Goal: Use online tool/utility: Utilize a website feature to perform a specific function

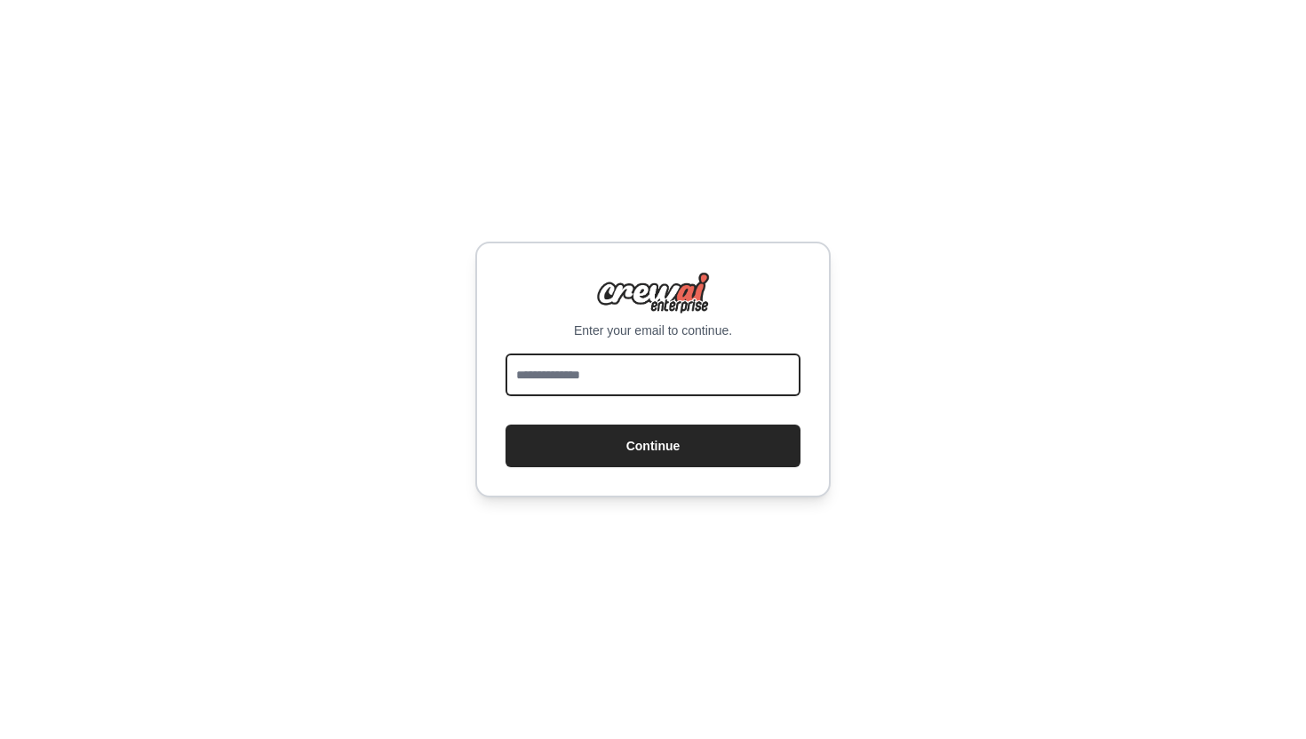
click at [649, 378] on input "email" at bounding box center [652, 375] width 295 height 43
type input "**********"
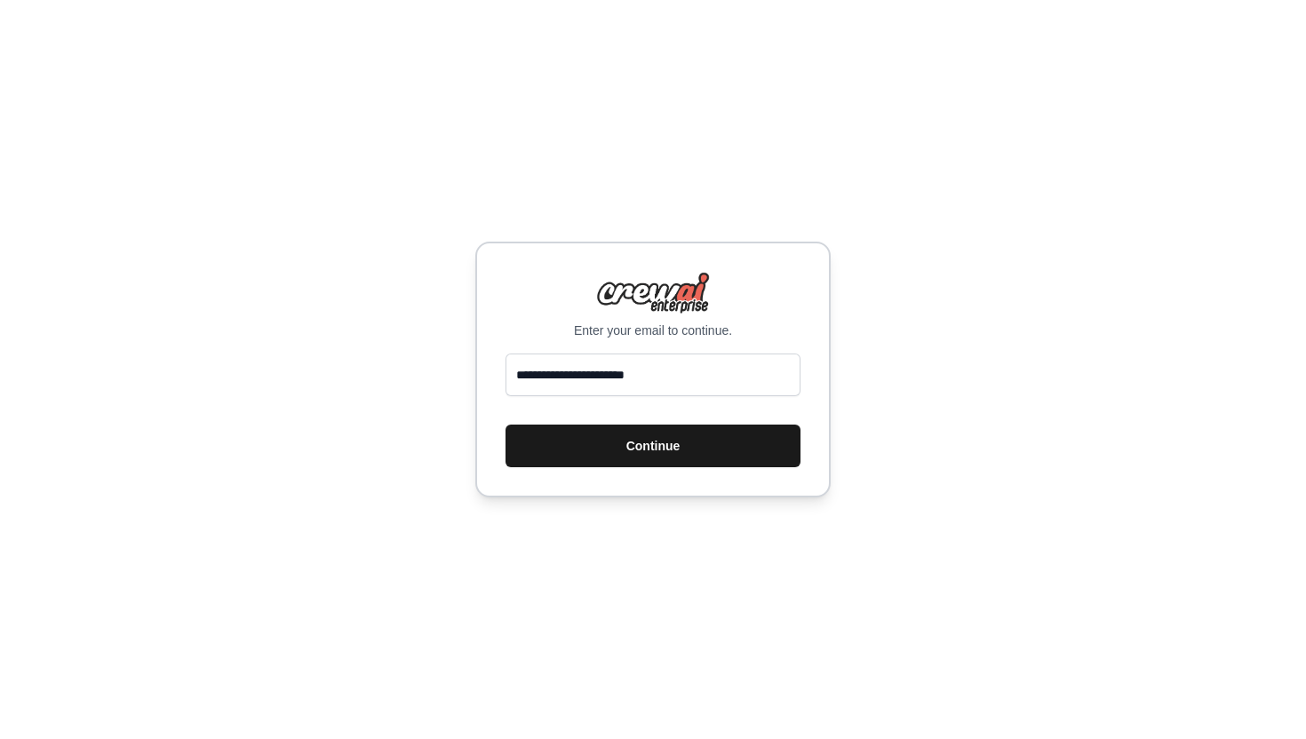
click at [678, 444] on button "Continue" at bounding box center [652, 446] width 295 height 43
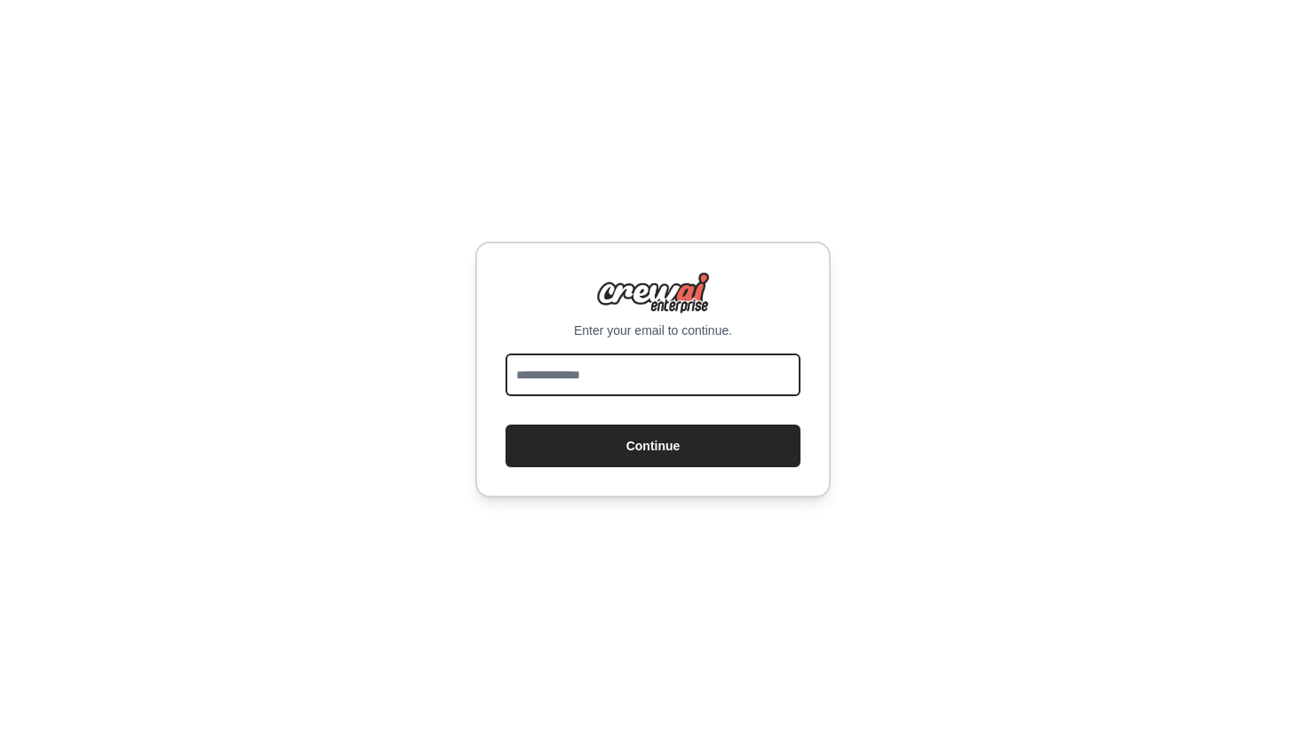
click at [537, 380] on input "email" at bounding box center [652, 375] width 295 height 43
type input "**********"
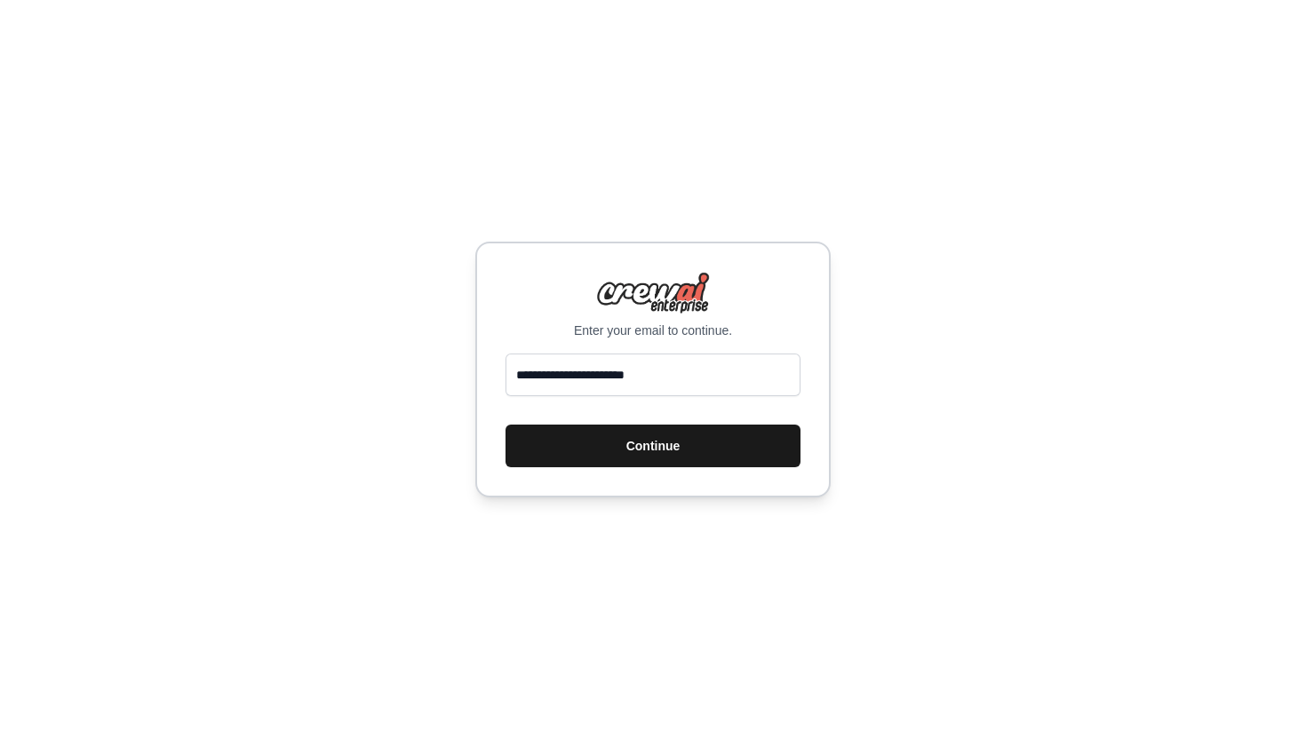
click at [648, 441] on button "Continue" at bounding box center [652, 446] width 295 height 43
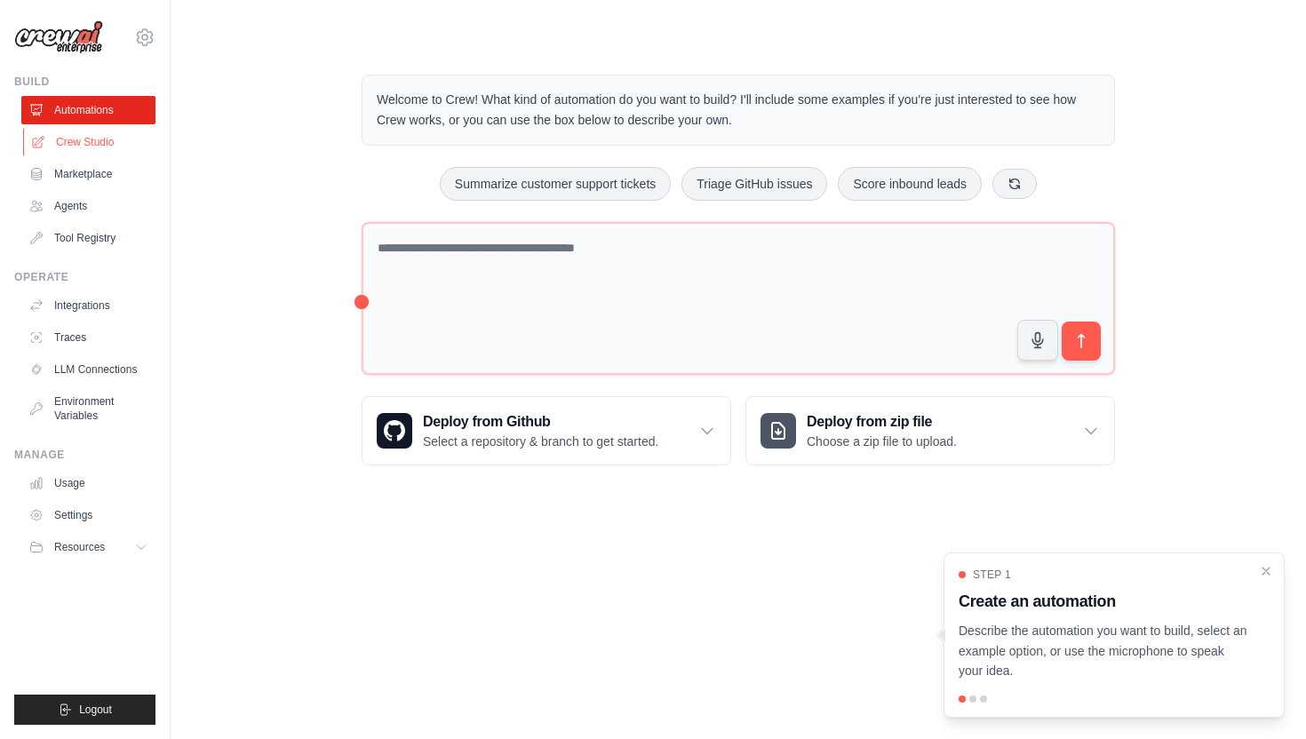
click at [86, 139] on link "Crew Studio" at bounding box center [90, 142] width 134 height 28
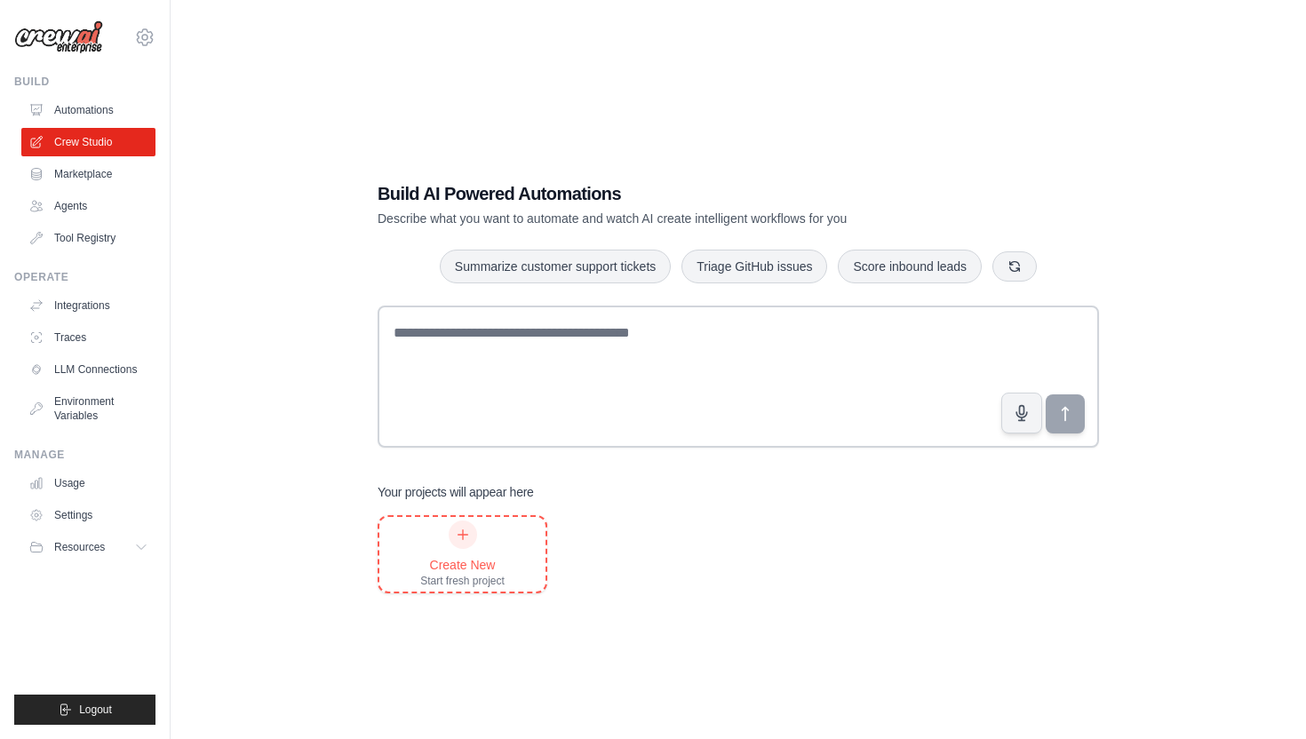
click at [451, 542] on div at bounding box center [463, 535] width 28 height 28
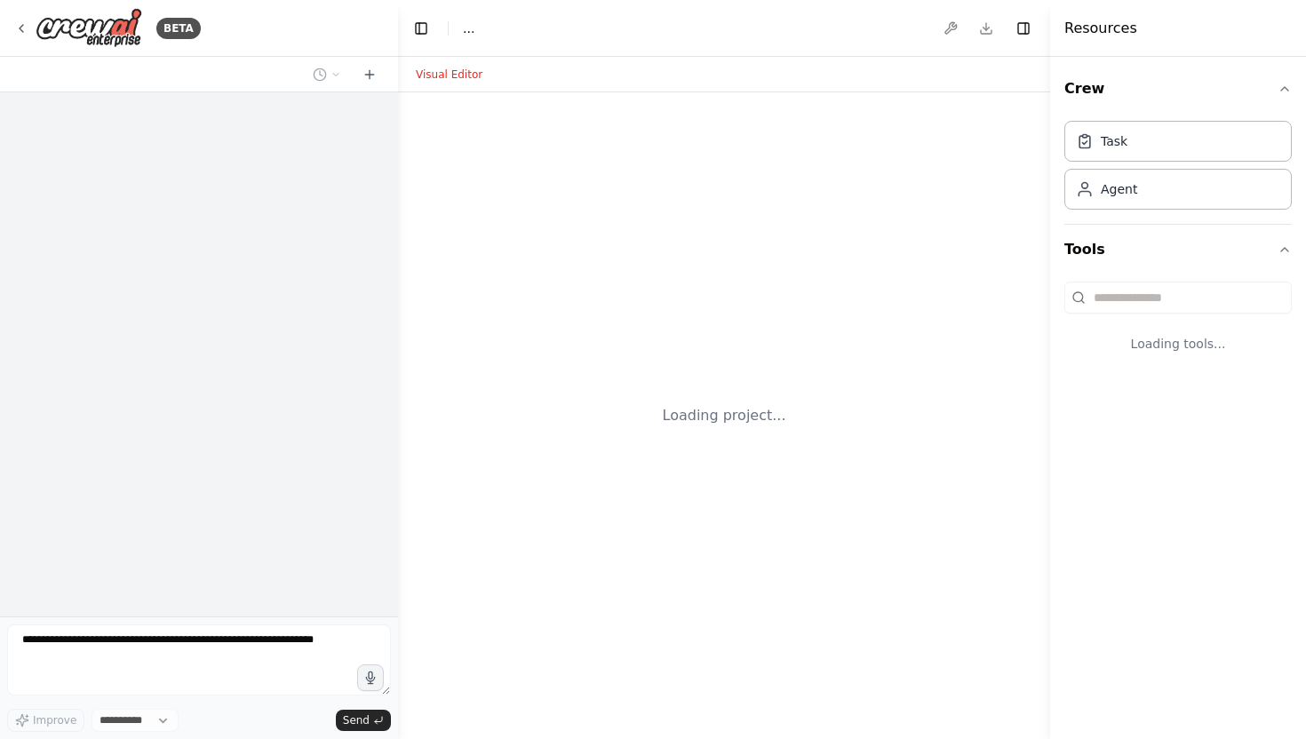
select select "****"
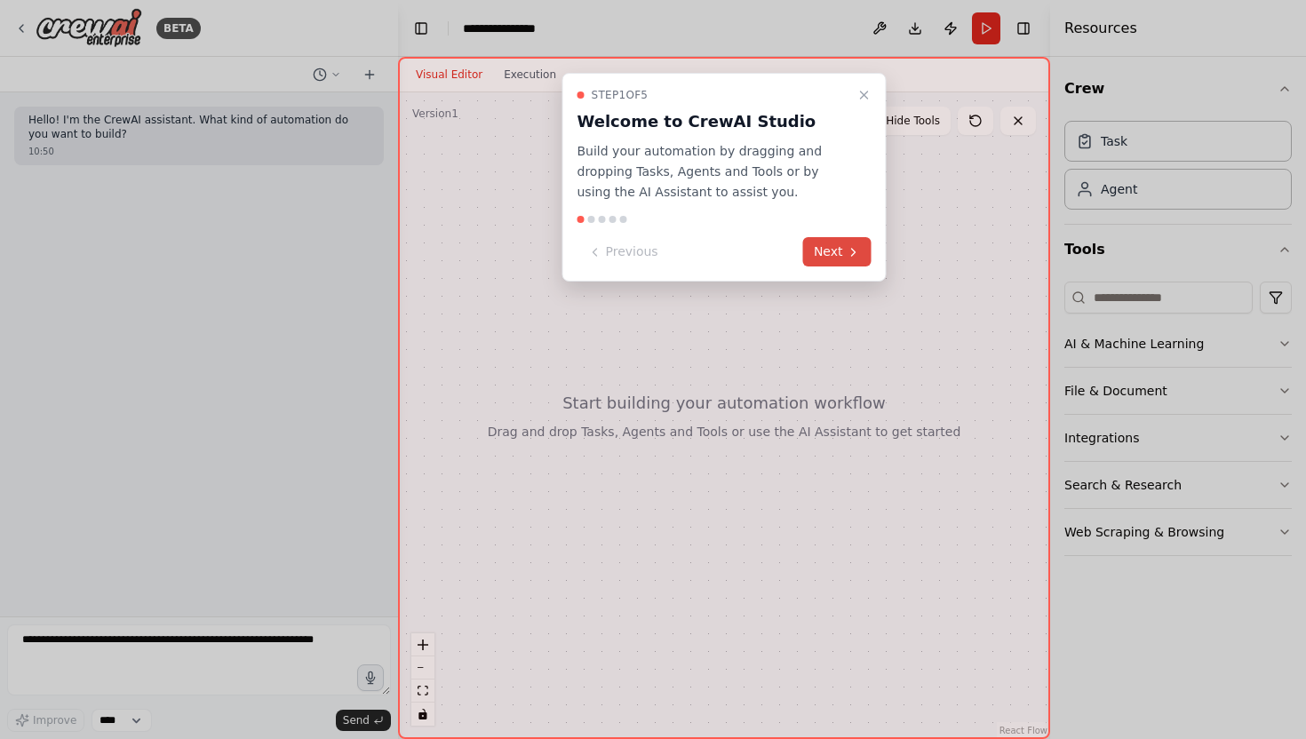
click at [822, 244] on button "Next" at bounding box center [837, 251] width 68 height 29
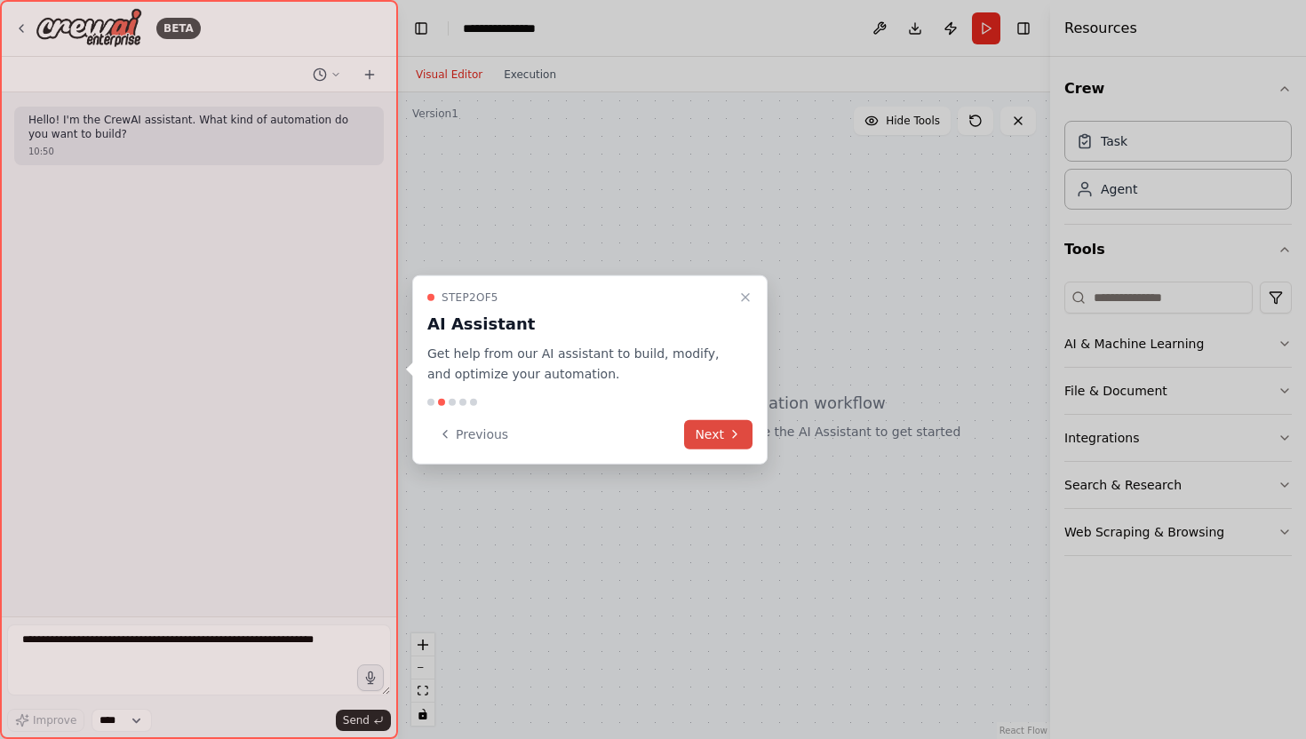
click at [713, 430] on button "Next" at bounding box center [718, 433] width 68 height 29
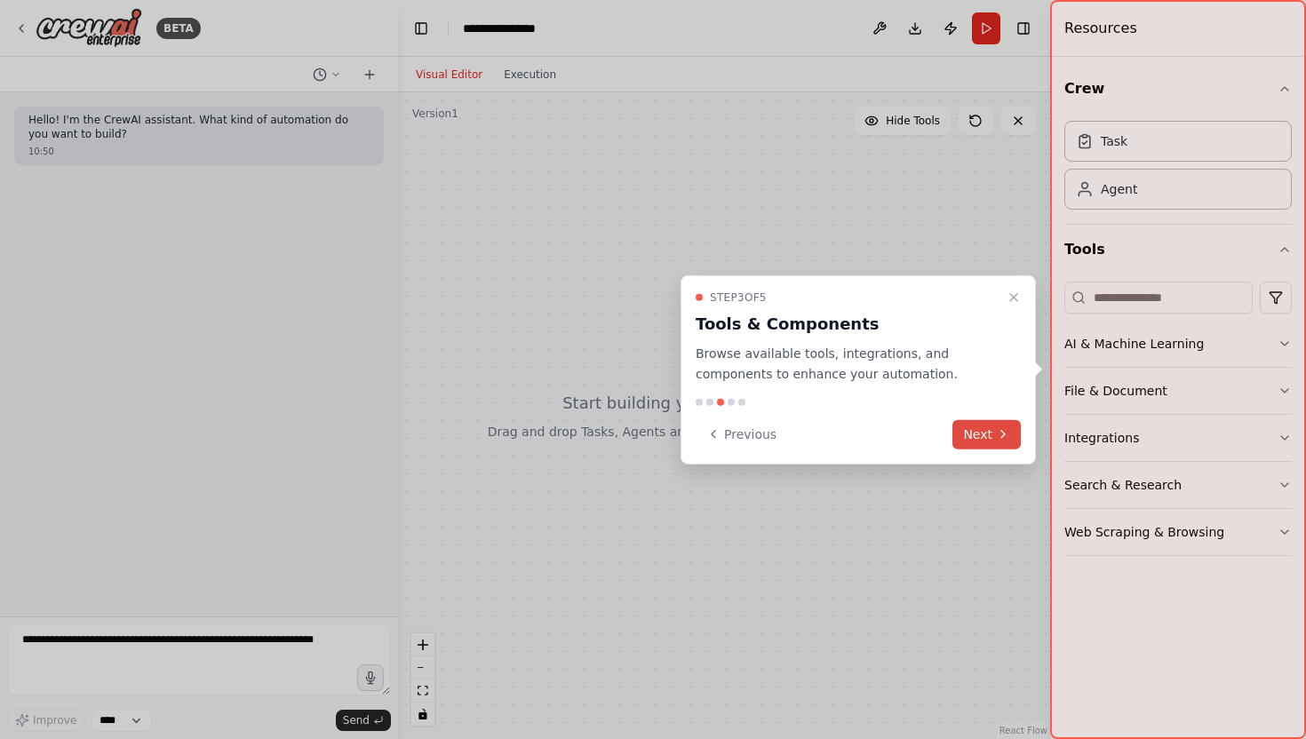
click at [977, 424] on button "Next" at bounding box center [986, 433] width 68 height 29
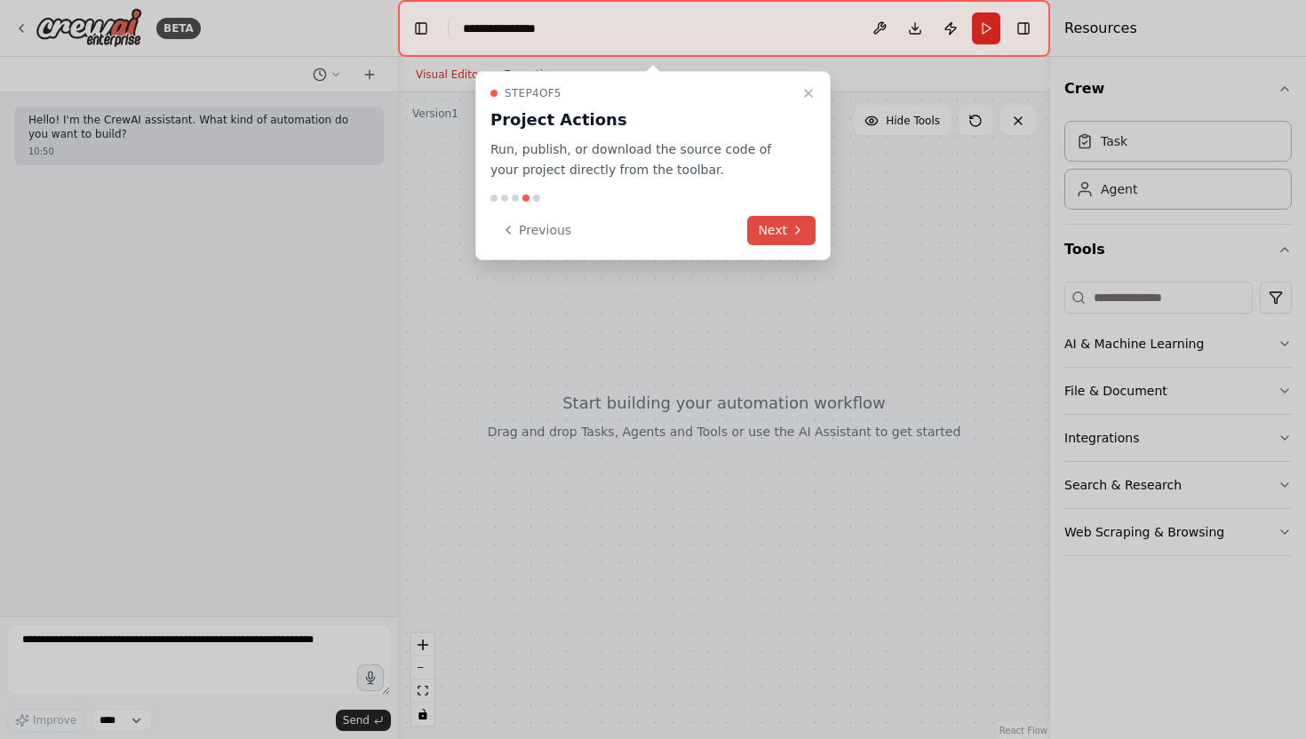
click at [778, 232] on button "Next" at bounding box center [781, 230] width 68 height 29
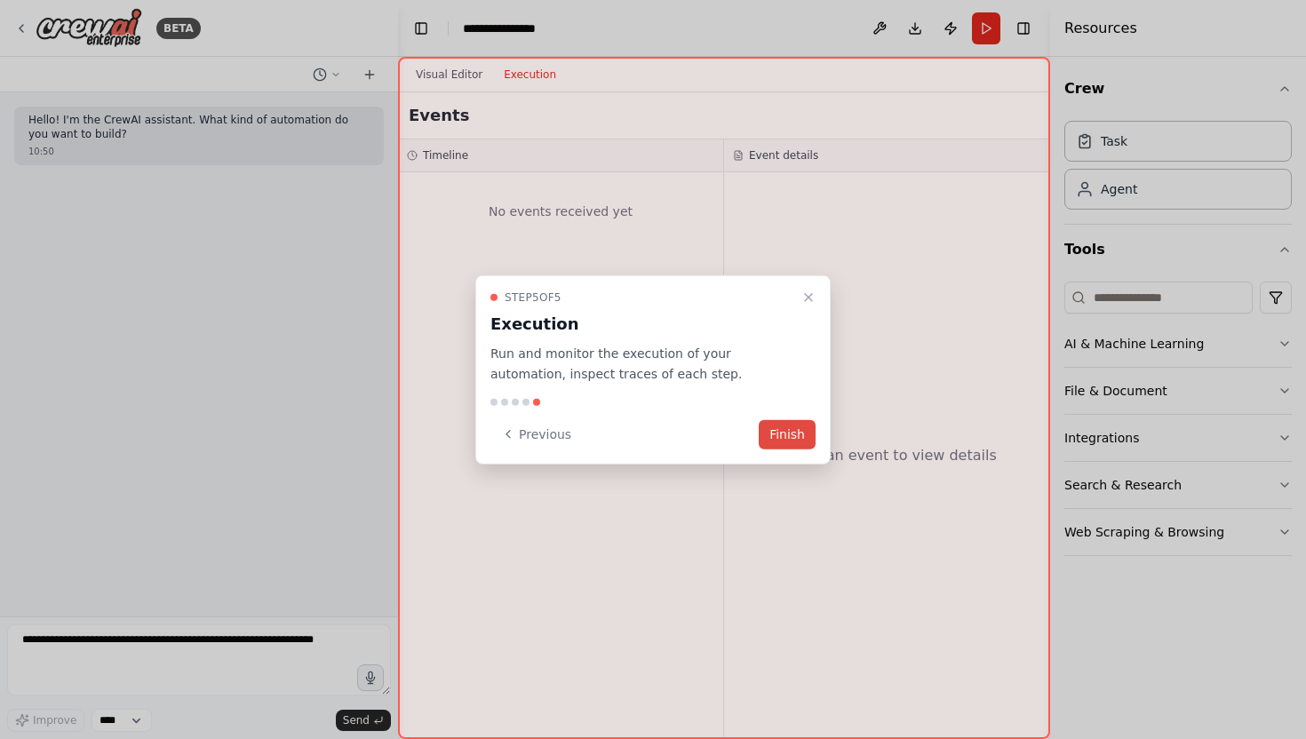
click at [784, 433] on button "Finish" at bounding box center [787, 433] width 57 height 29
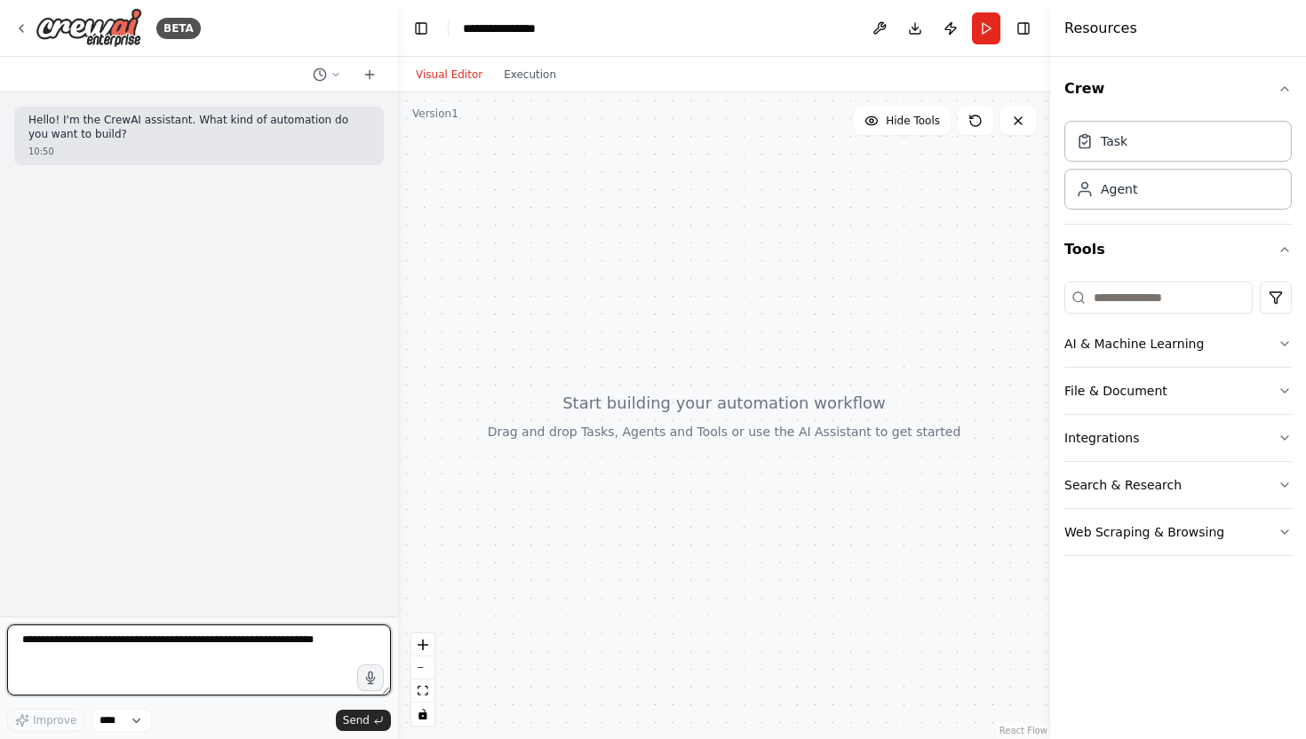
click at [300, 640] on textarea at bounding box center [199, 659] width 384 height 71
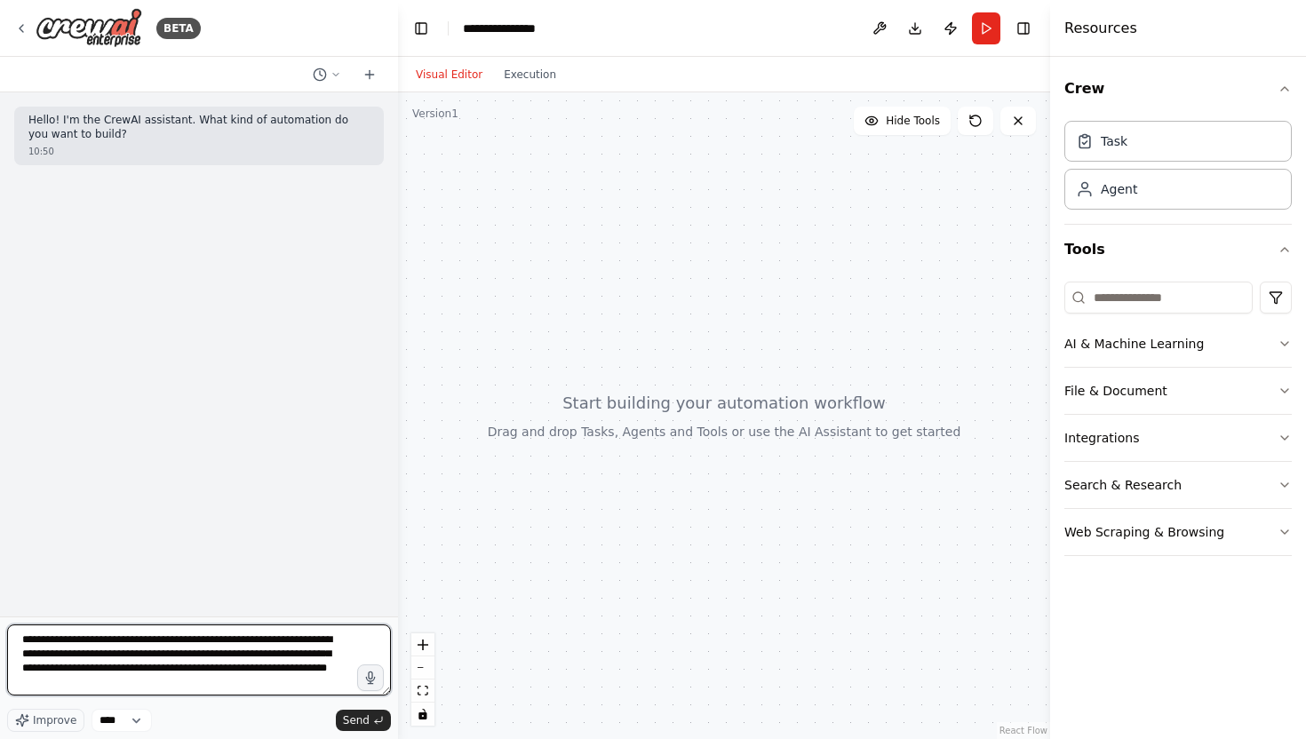
type textarea "**********"
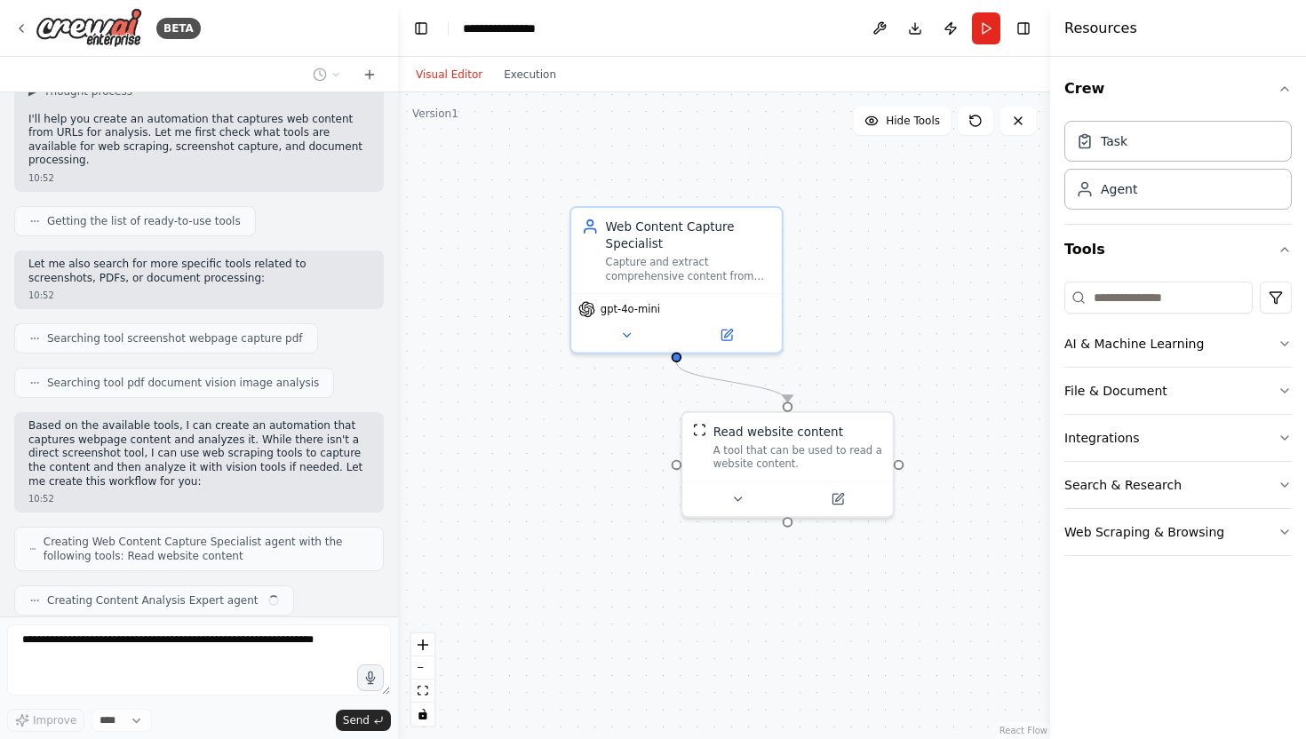
scroll to position [251, 0]
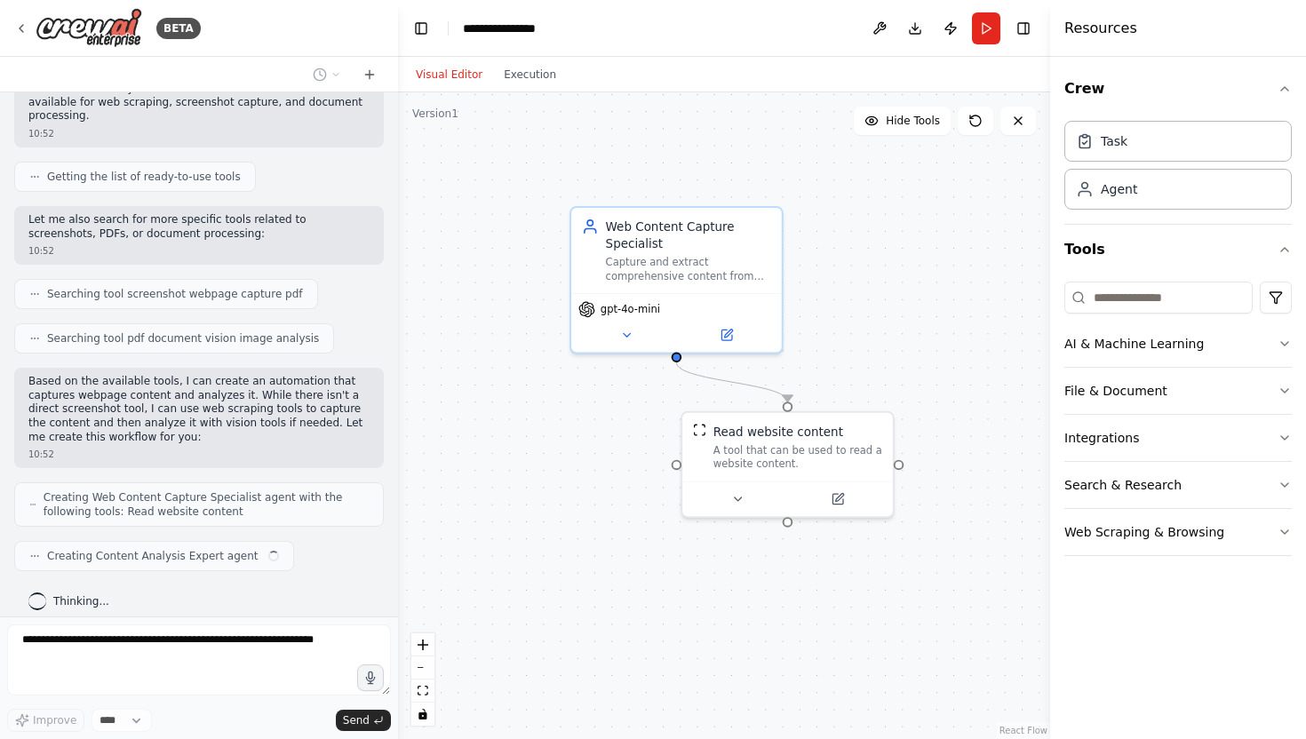
drag, startPoint x: 542, startPoint y: 424, endPoint x: 622, endPoint y: 445, distance: 82.7
click at [622, 445] on div ".deletable-edge-delete-btn { width: 20px; height: 20px; border: 0px solid #ffff…" at bounding box center [724, 415] width 652 height 647
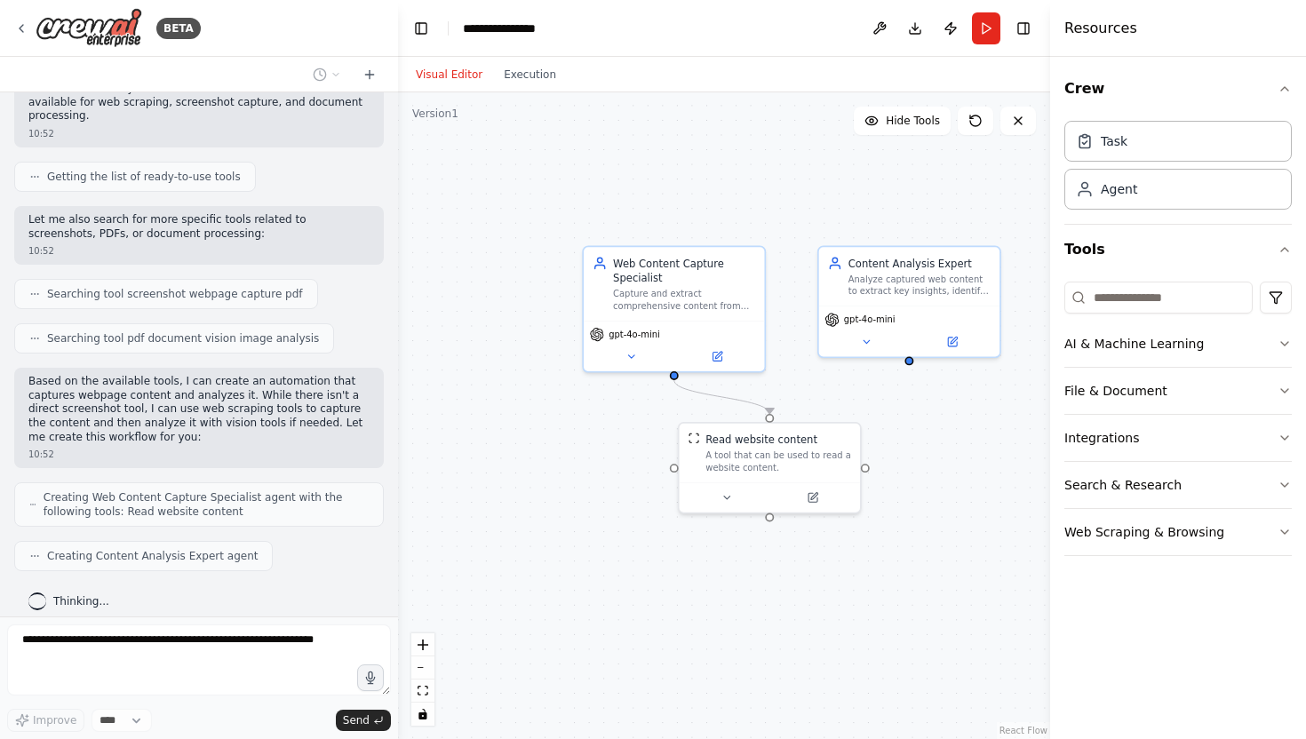
scroll to position [296, 0]
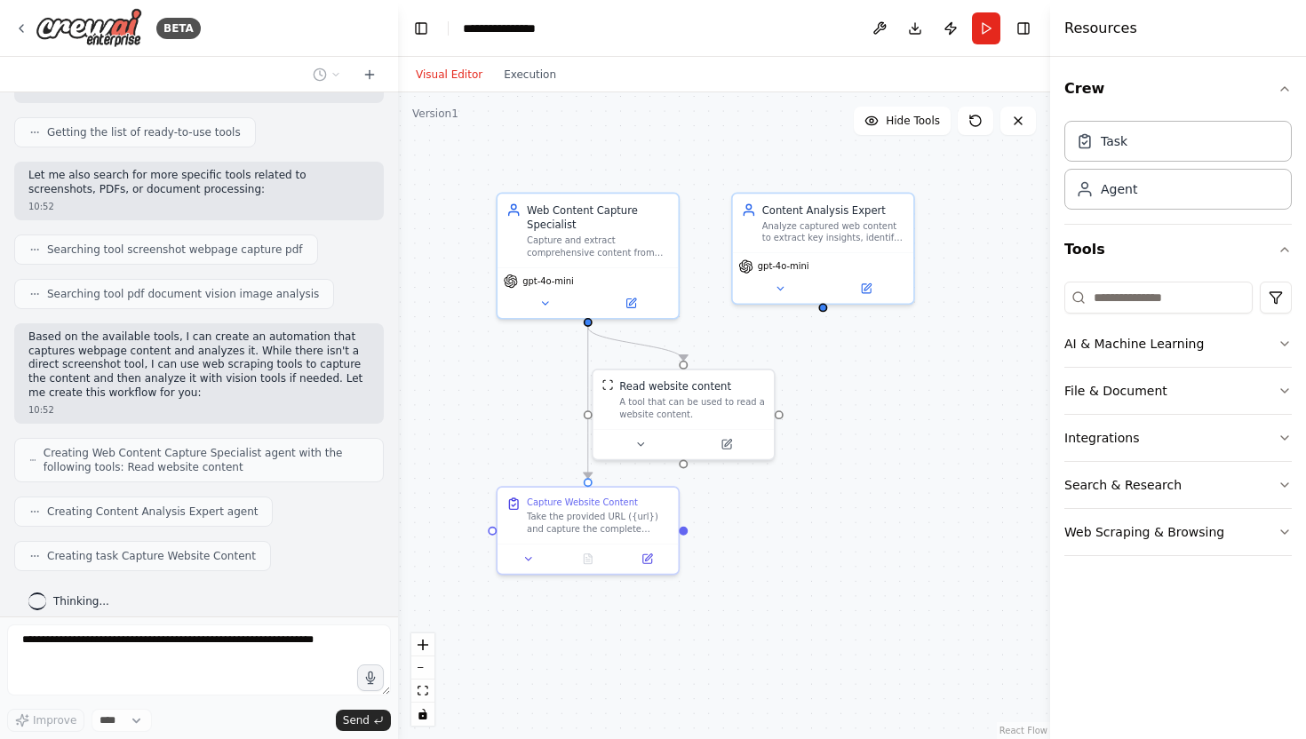
drag, startPoint x: 959, startPoint y: 530, endPoint x: 872, endPoint y: 462, distance: 110.7
click at [872, 462] on div ".deletable-edge-delete-btn { width: 20px; height: 20px; border: 0px solid #ffff…" at bounding box center [724, 415] width 652 height 647
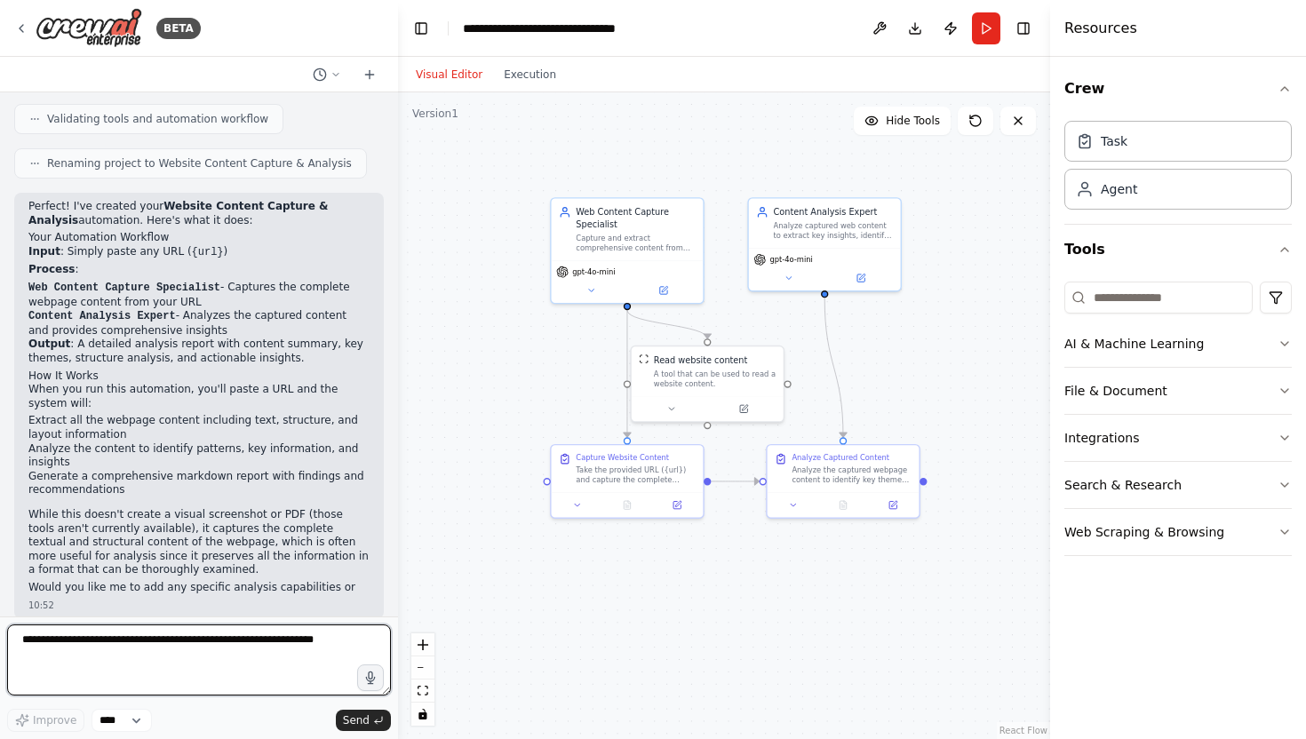
scroll to position [836, 0]
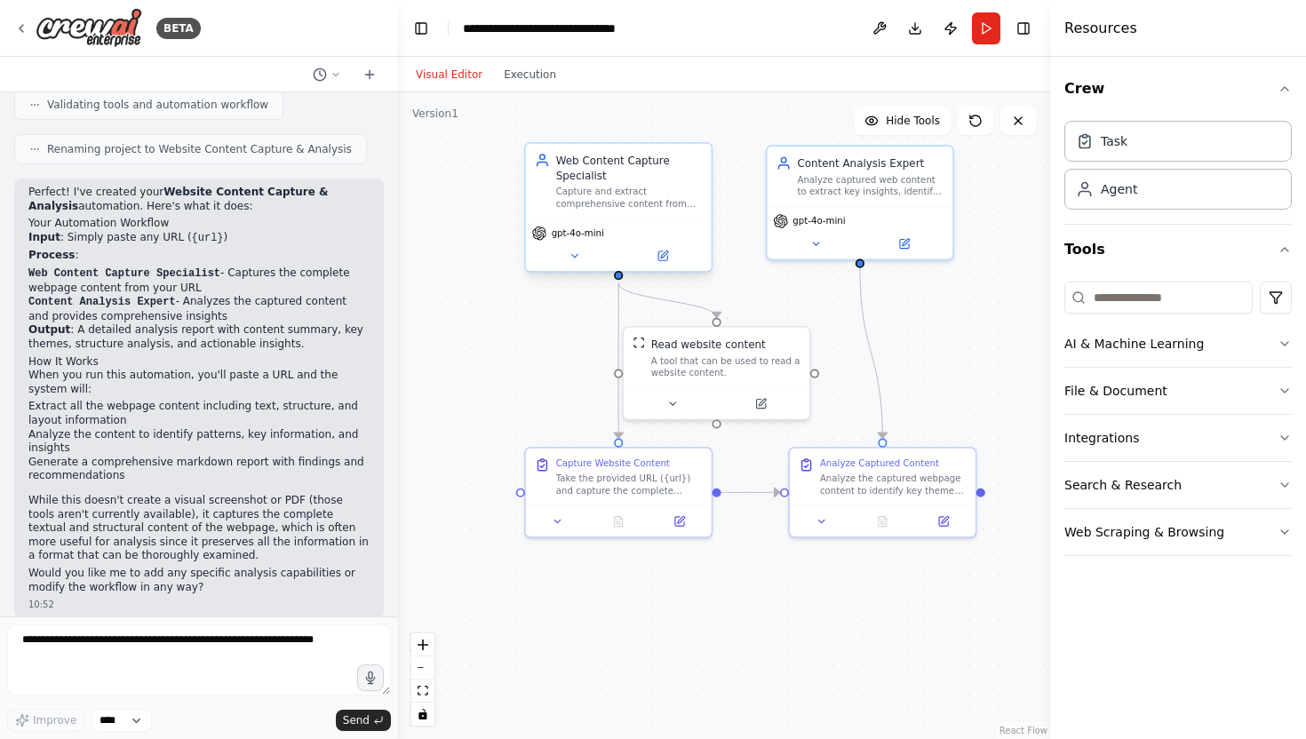
click at [644, 187] on div "Capture and extract comprehensive content from websites provided via URL, inclu…" at bounding box center [629, 198] width 147 height 24
click at [663, 256] on icon at bounding box center [664, 253] width 7 height 7
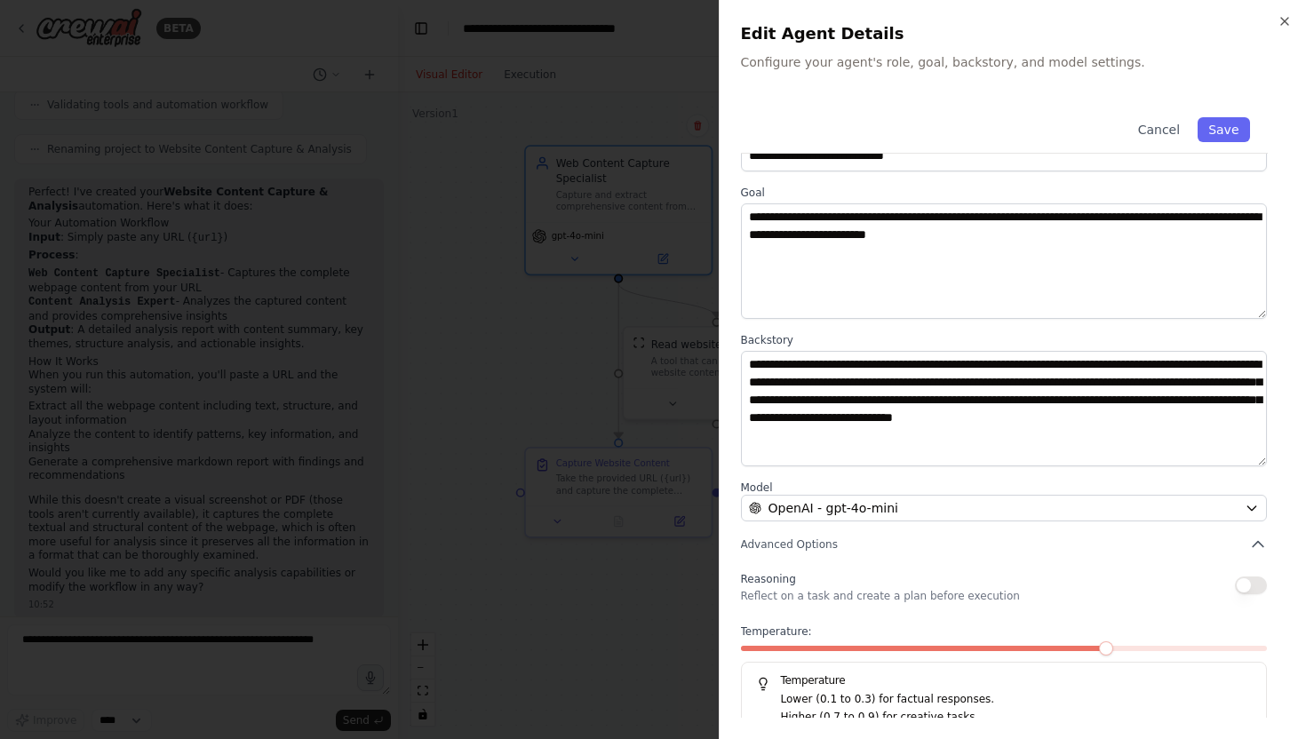
scroll to position [66, 0]
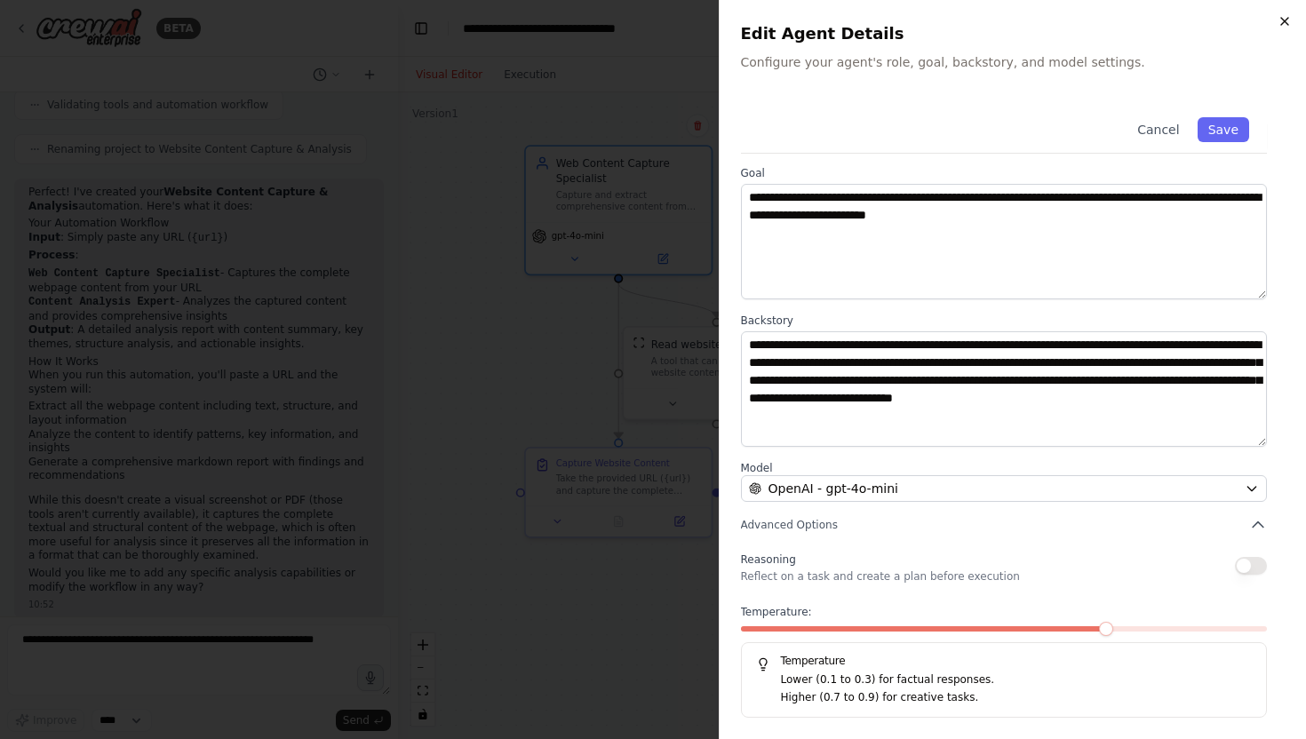
click at [1278, 19] on icon "button" at bounding box center [1284, 21] width 14 height 14
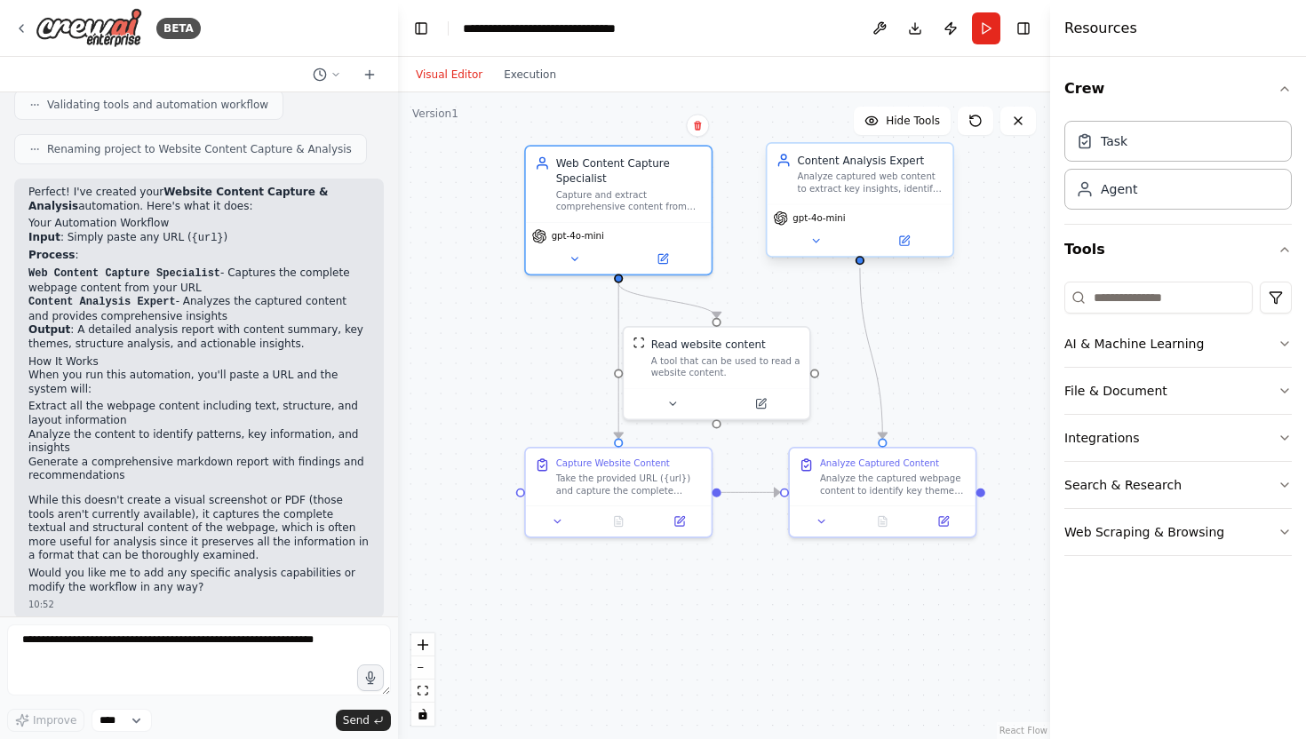
click at [856, 195] on div "Analyze captured web content to extract key insights, identify patterns, and pr…" at bounding box center [870, 183] width 147 height 24
click at [896, 239] on button at bounding box center [904, 241] width 85 height 18
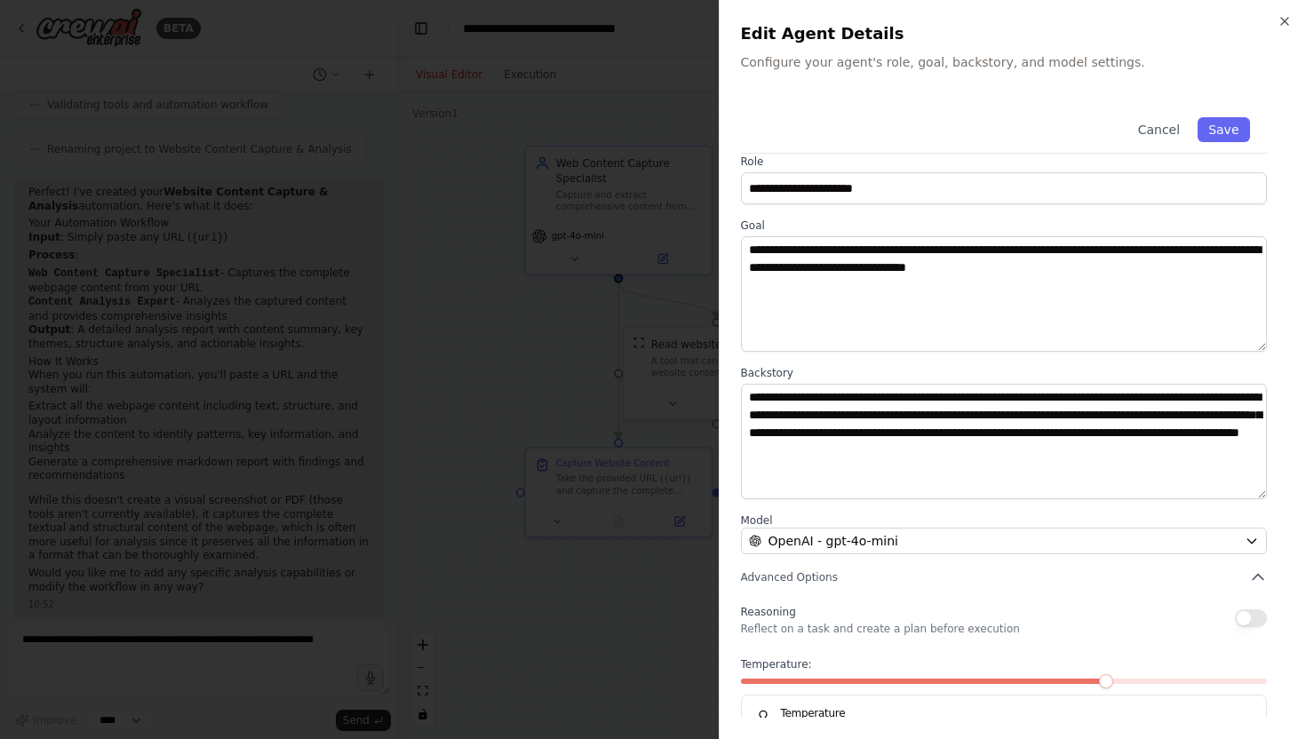
scroll to position [0, 0]
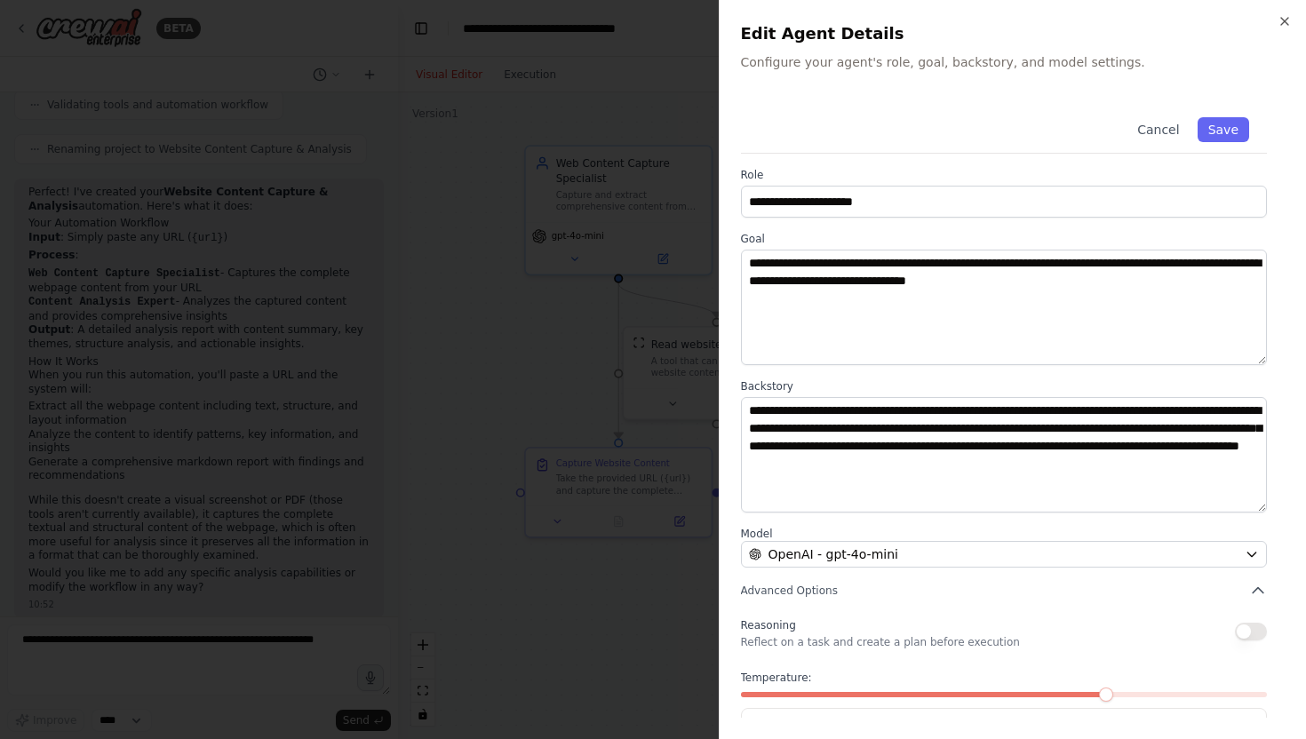
click at [637, 419] on div at bounding box center [653, 369] width 1306 height 739
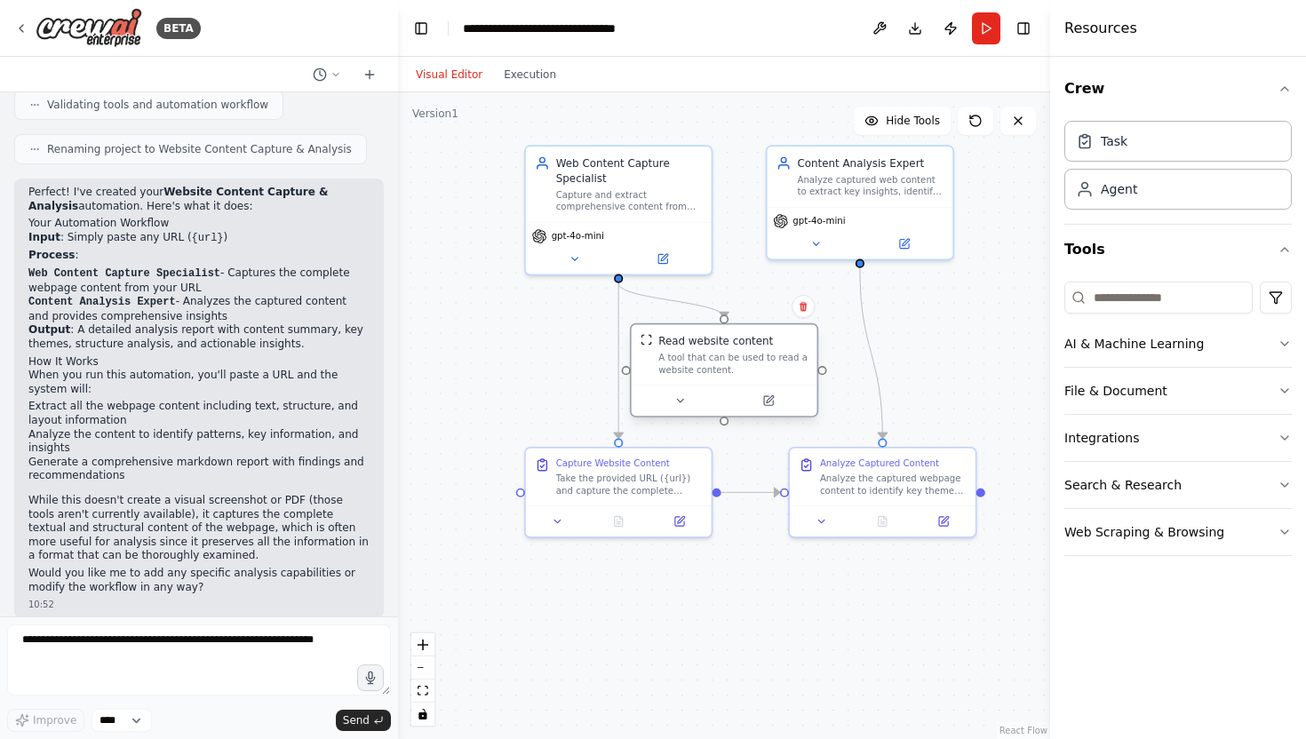
click at [671, 361] on div "A tool that can be used to read a website content." at bounding box center [732, 364] width 149 height 24
click at [771, 396] on icon at bounding box center [769, 398] width 7 height 7
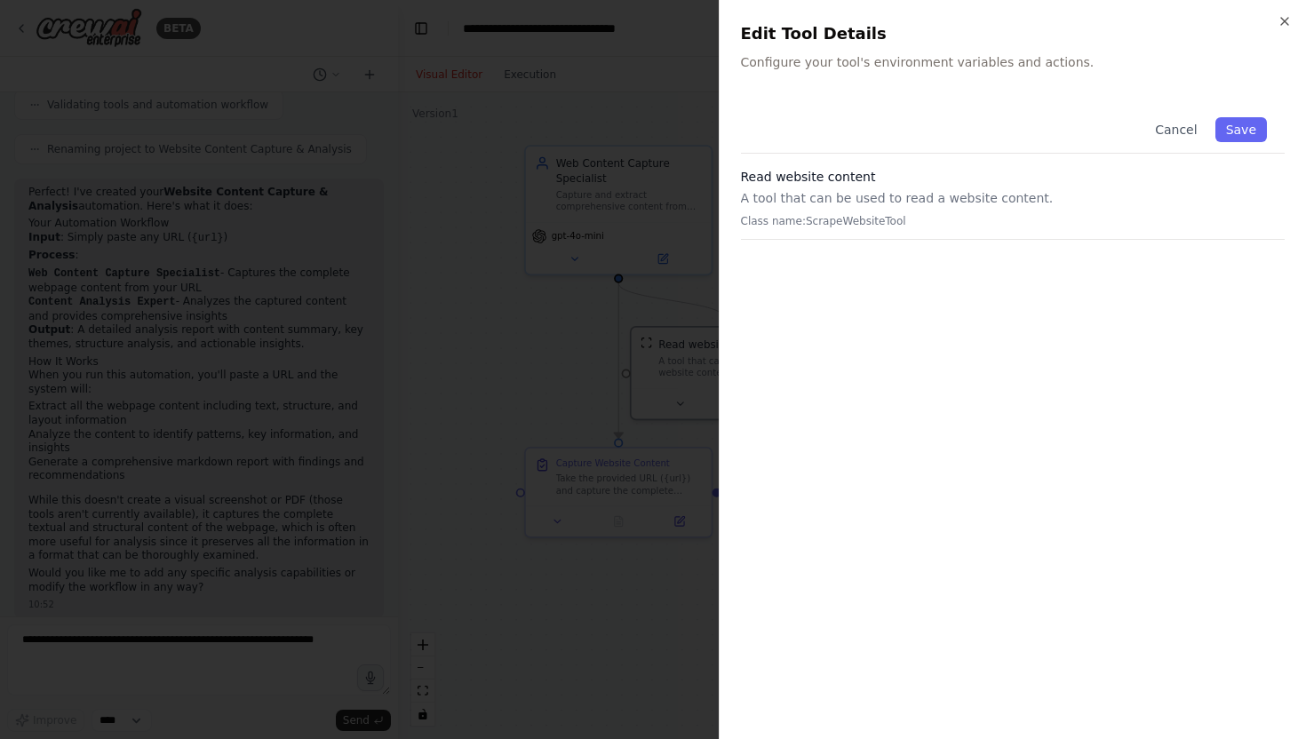
click at [1276, 27] on h2 "Edit Tool Details" at bounding box center [1013, 33] width 545 height 25
click at [1283, 22] on icon "button" at bounding box center [1284, 21] width 7 height 7
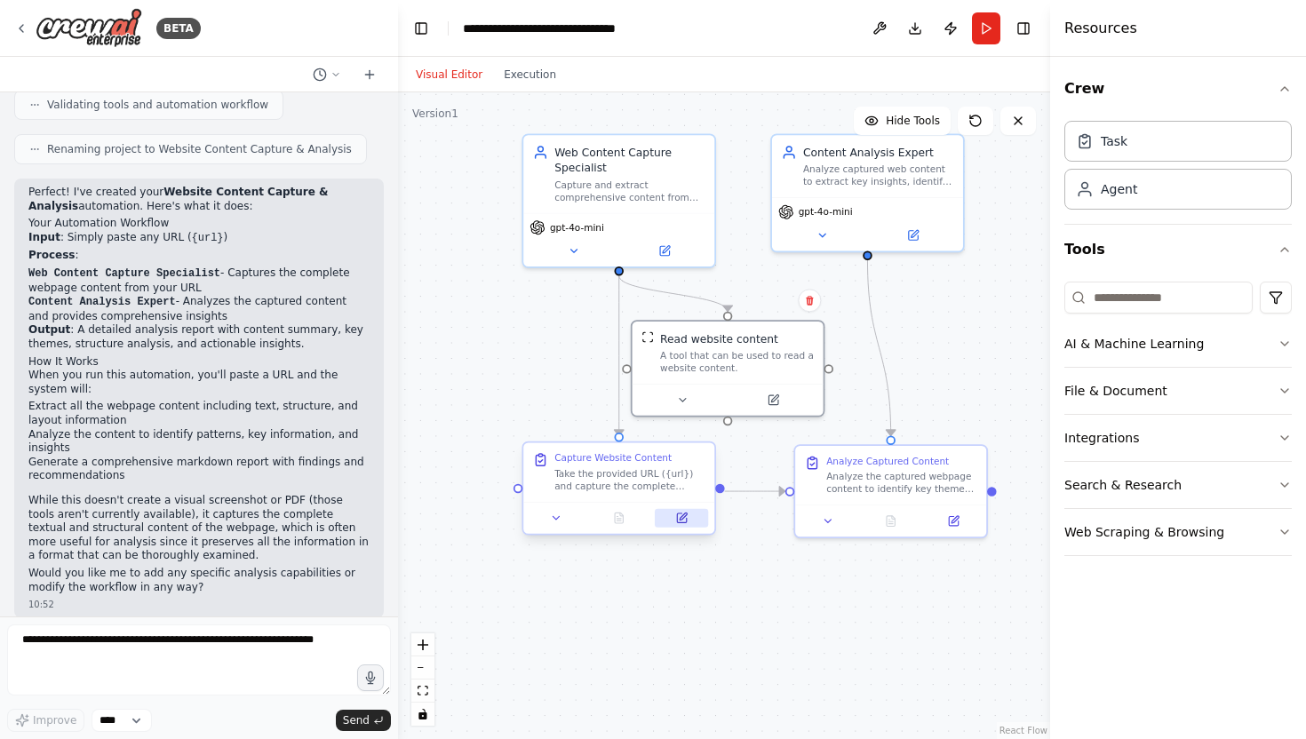
click at [683, 526] on button at bounding box center [681, 518] width 53 height 19
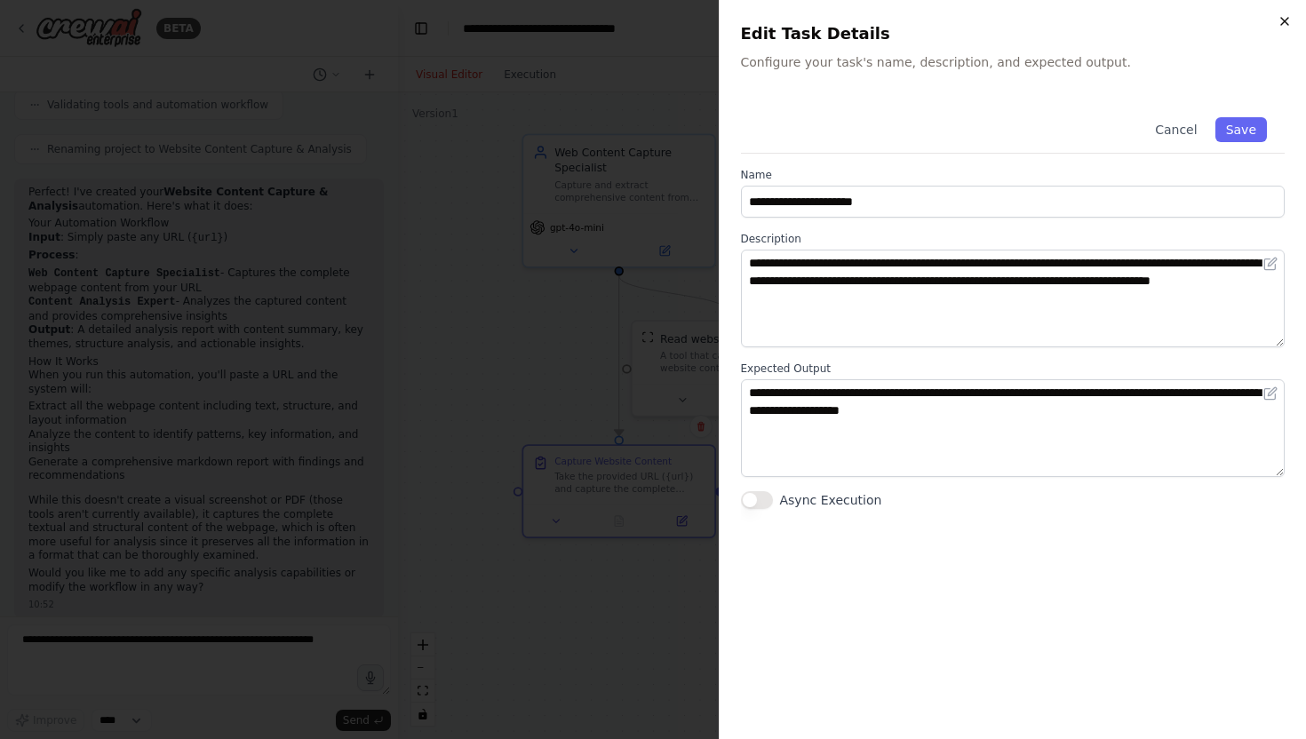
click at [1282, 21] on icon "button" at bounding box center [1284, 21] width 14 height 14
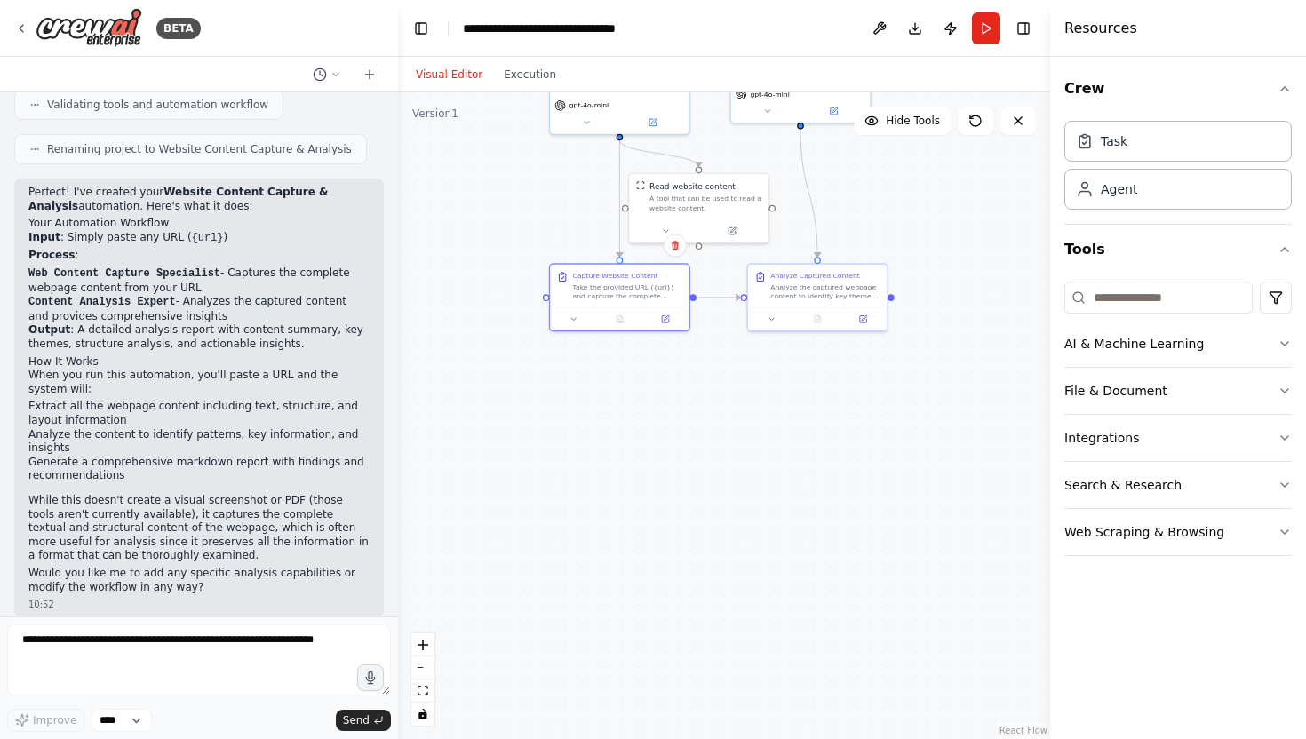
drag, startPoint x: 820, startPoint y: 613, endPoint x: 773, endPoint y: 393, distance: 224.4
click at [773, 393] on div ".deletable-edge-delete-btn { width: 20px; height: 20px; border: 0px solid #ffff…" at bounding box center [724, 415] width 652 height 647
click at [1188, 433] on button "Integrations" at bounding box center [1177, 438] width 227 height 46
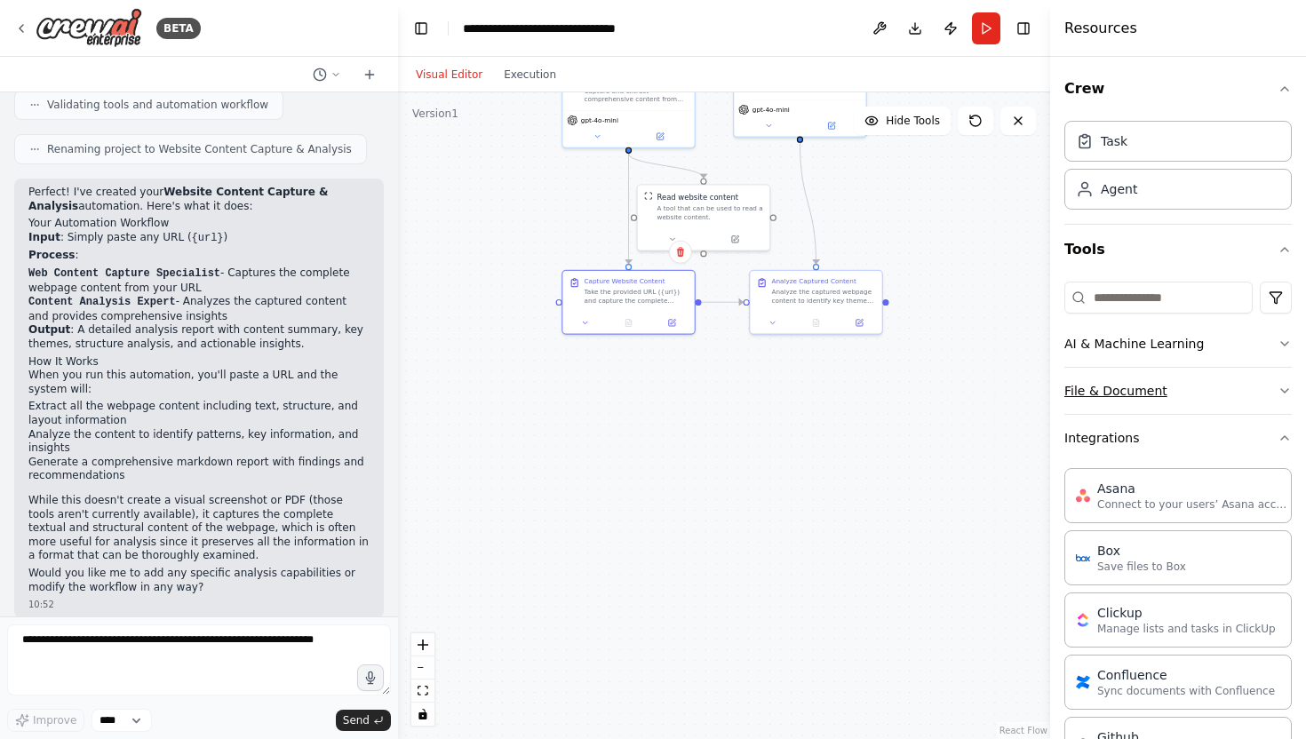
click at [1188, 393] on button "File & Document" at bounding box center [1177, 391] width 227 height 46
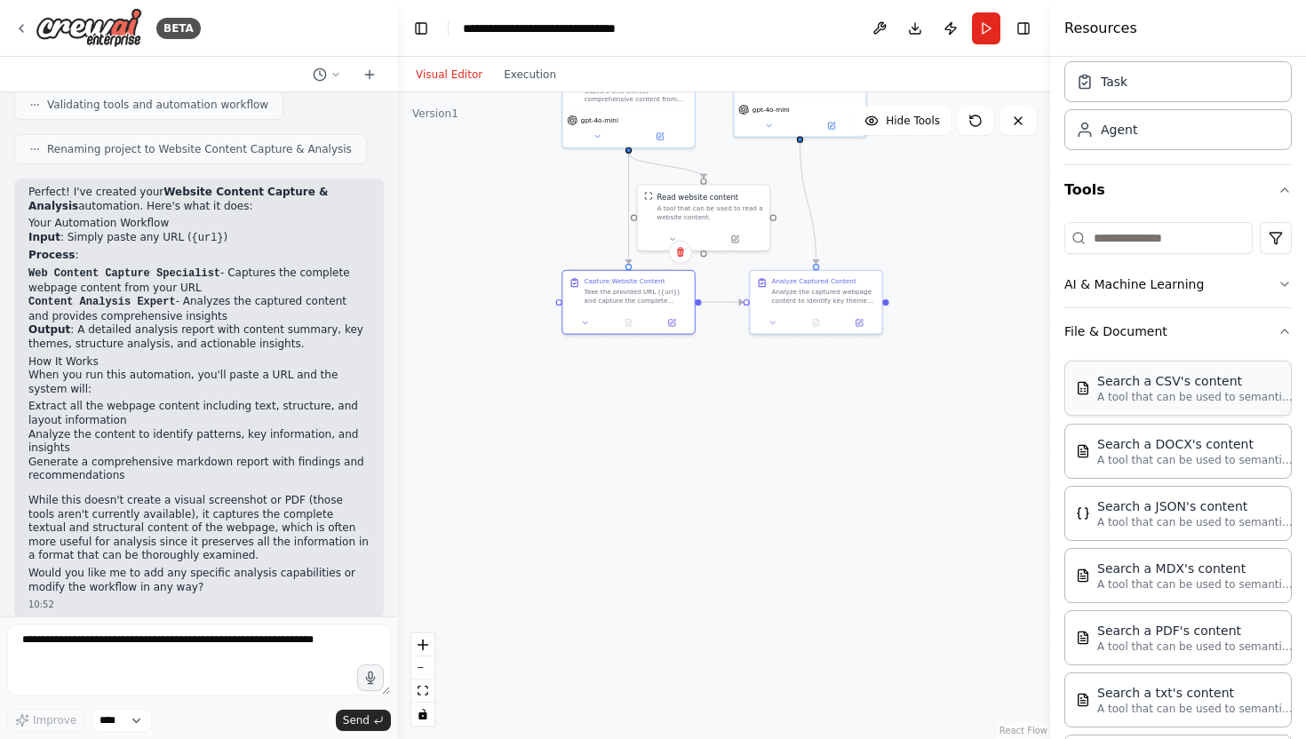
scroll to position [62, 0]
click at [1116, 244] on input at bounding box center [1158, 235] width 188 height 32
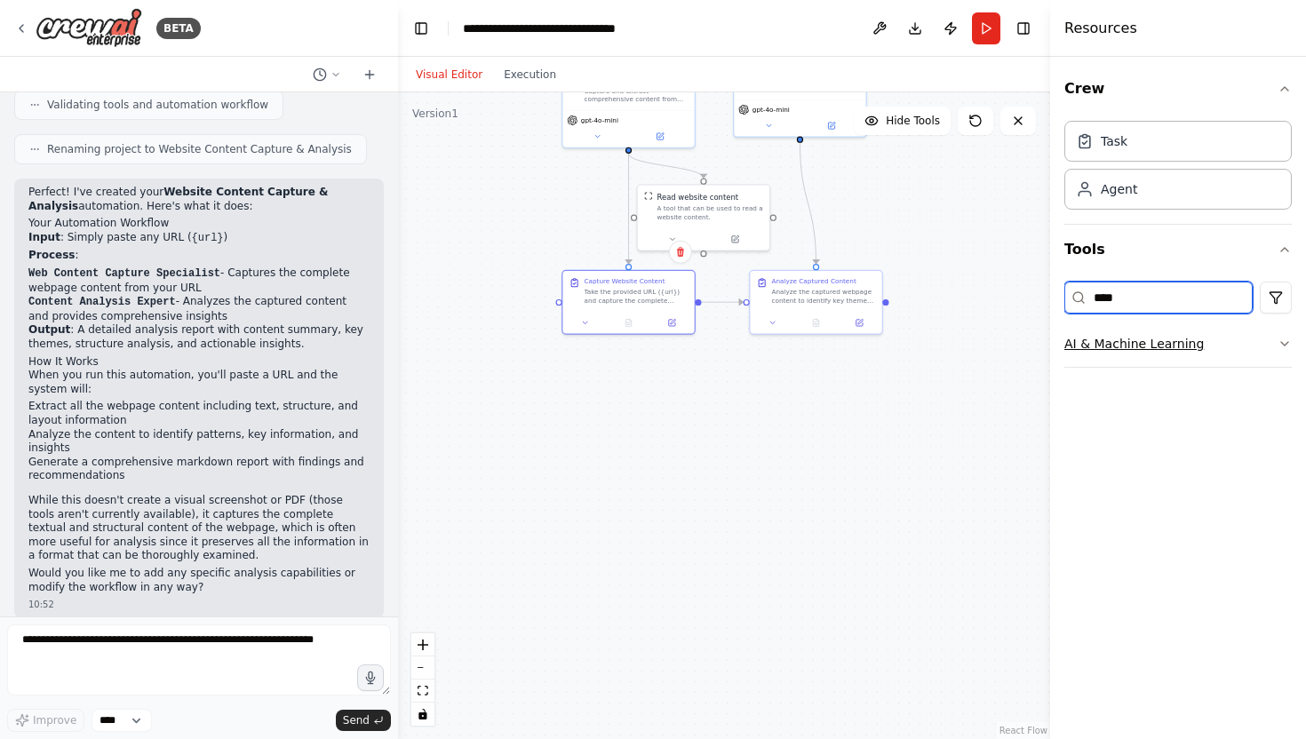
type input "****"
click at [1282, 337] on icon "button" at bounding box center [1284, 344] width 14 height 14
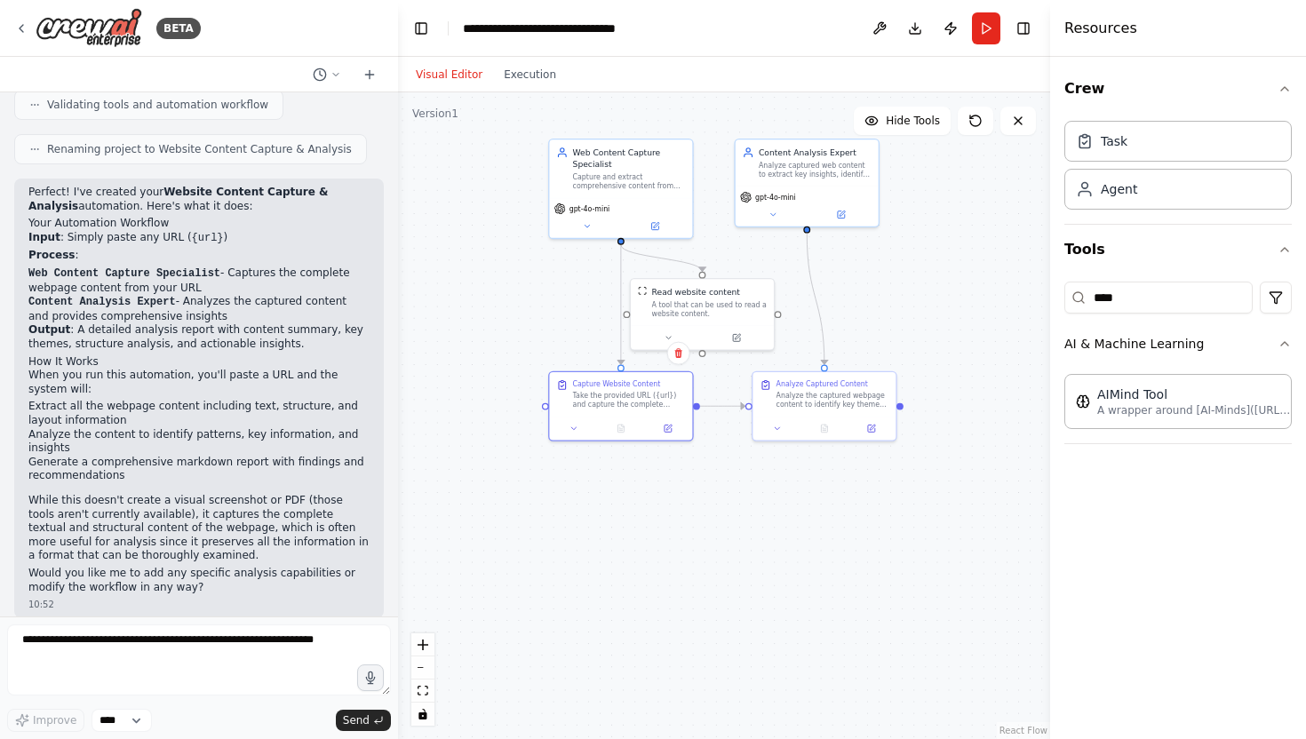
drag, startPoint x: 703, startPoint y: 389, endPoint x: 703, endPoint y: 494, distance: 104.8
click at [703, 495] on div ".deletable-edge-delete-btn { width: 20px; height: 20px; border: 0px solid #ffff…" at bounding box center [724, 415] width 652 height 647
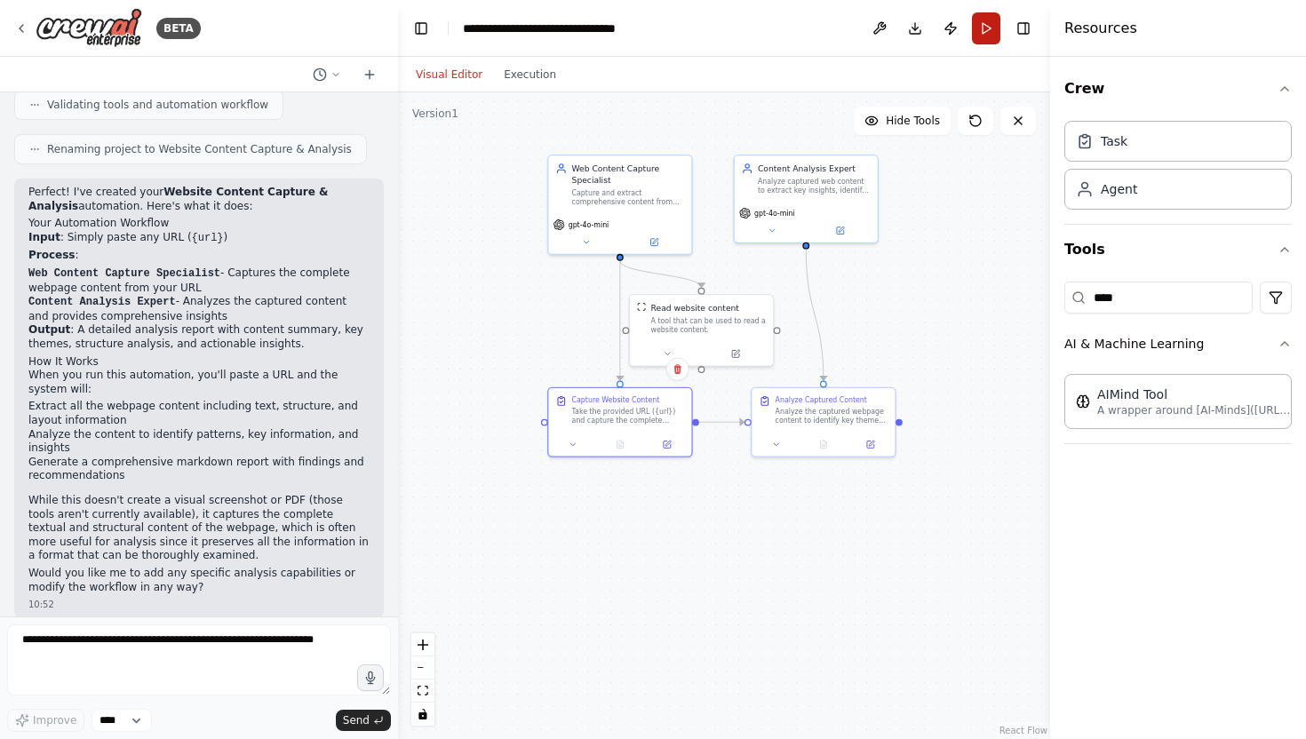
click at [976, 35] on button "Run" at bounding box center [986, 28] width 28 height 32
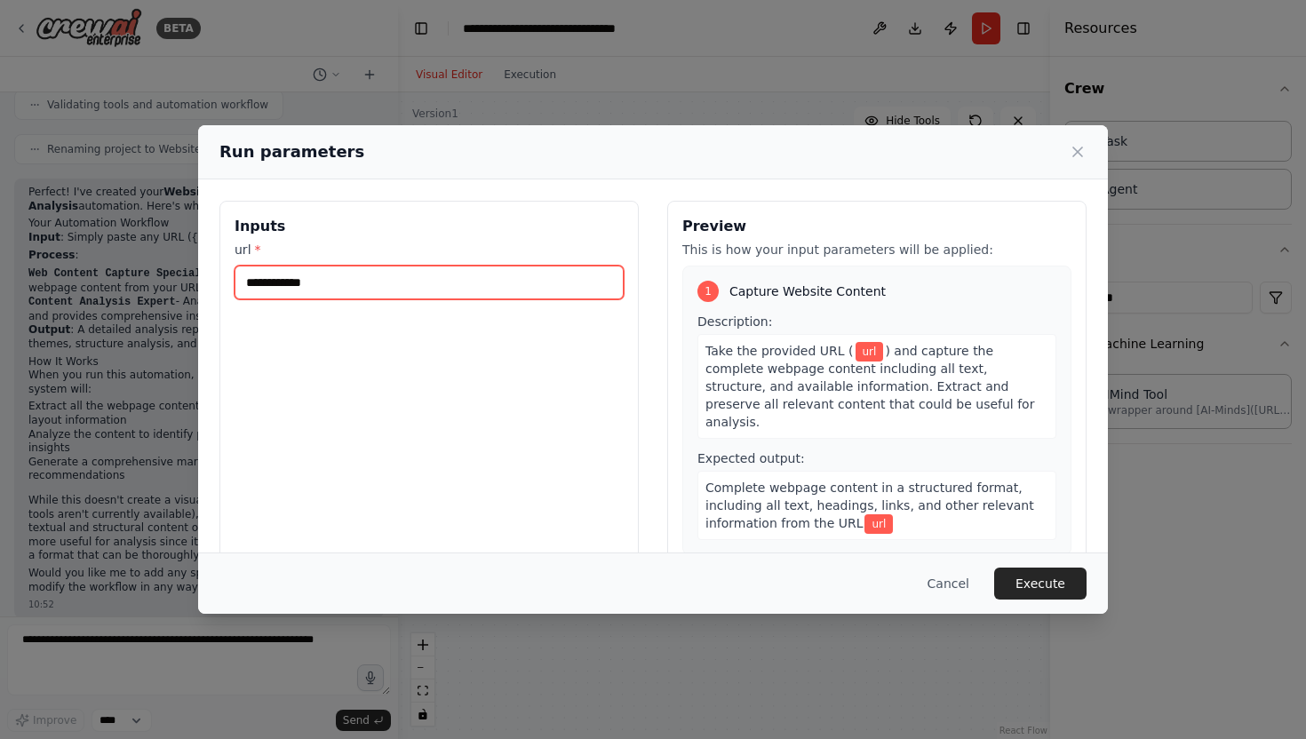
click at [471, 278] on input "url *" at bounding box center [428, 283] width 389 height 34
paste input "**********"
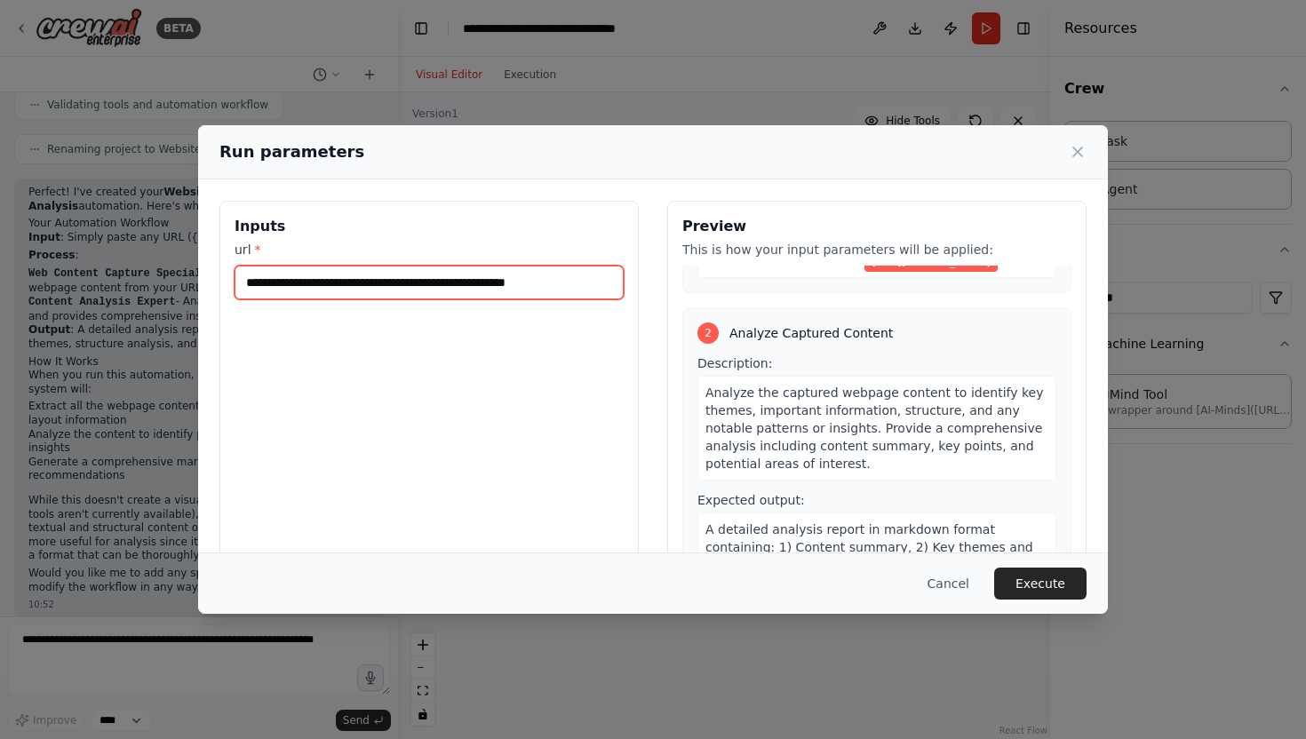
scroll to position [306, 0]
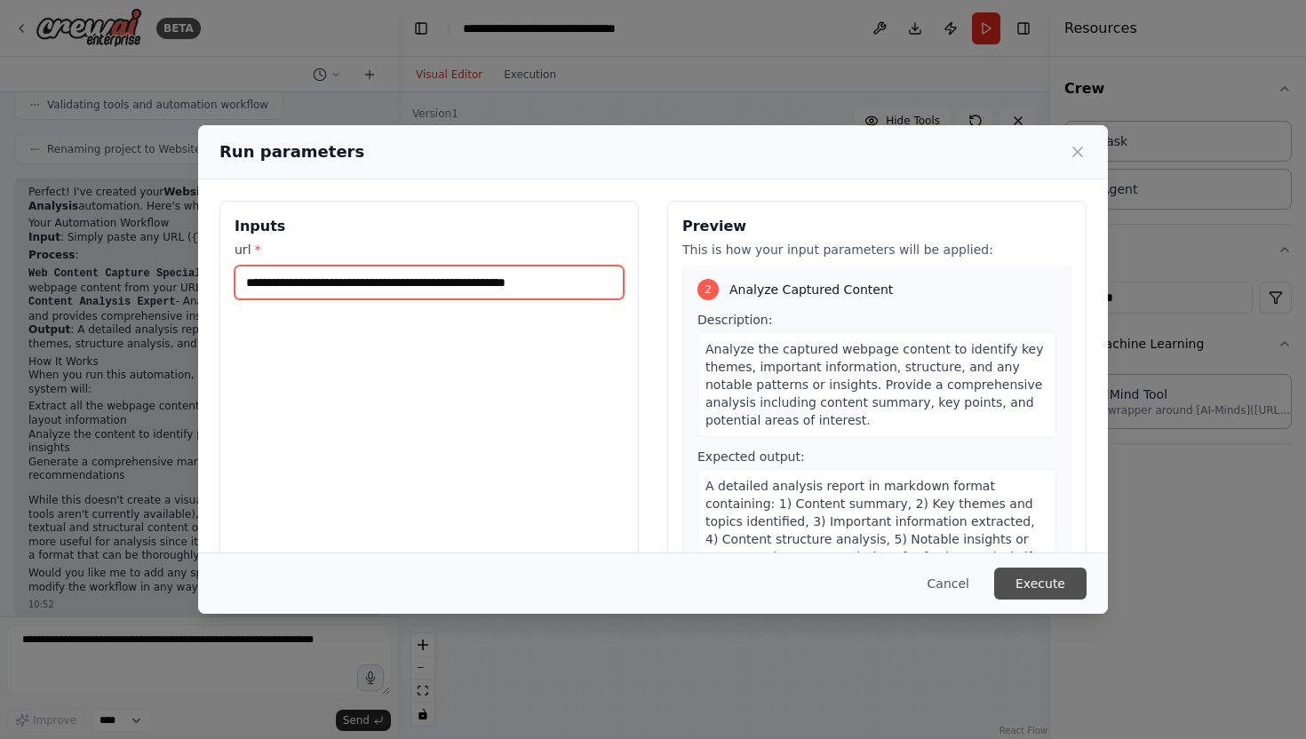
type input "**********"
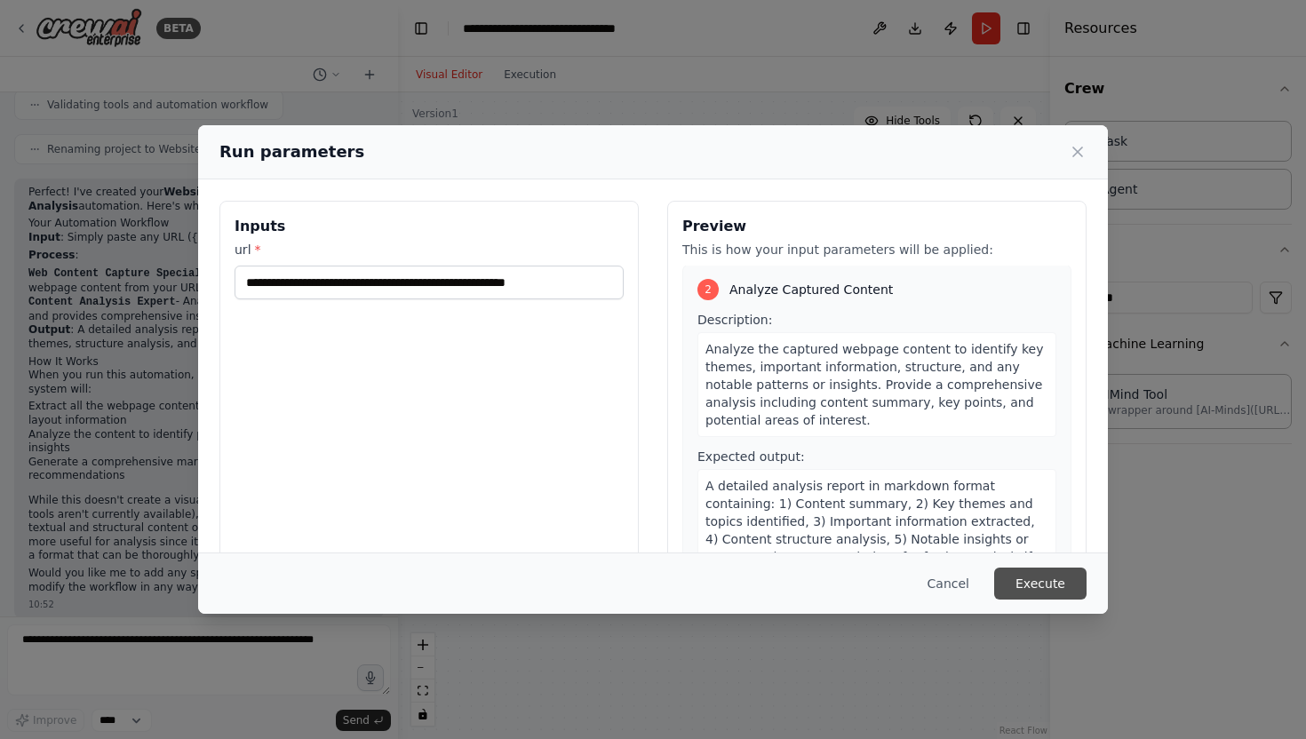
click at [1043, 583] on button "Execute" at bounding box center [1040, 584] width 92 height 32
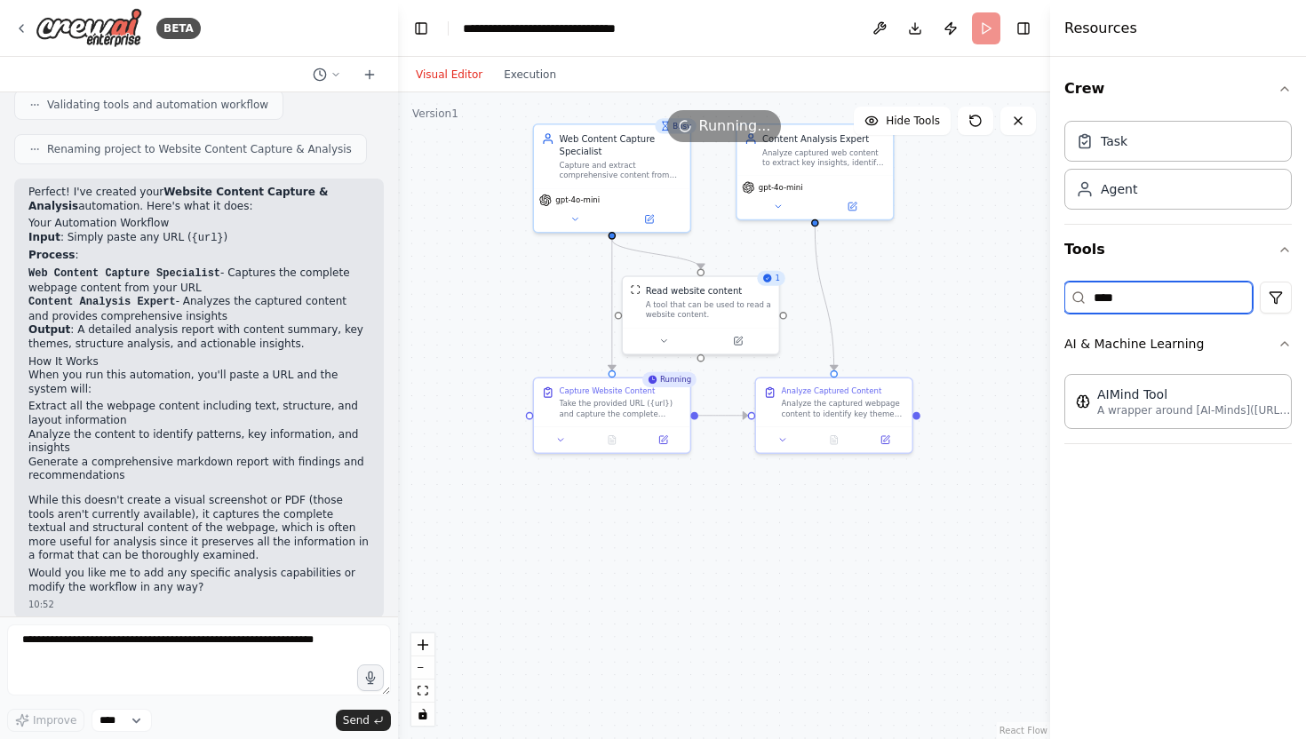
drag, startPoint x: 1146, startPoint y: 302, endPoint x: 1056, endPoint y: 300, distance: 89.7
click at [1056, 300] on div "Resources Crew Task Agent Tools **** AI & Machine Learning AIMind Tool A wrappe…" at bounding box center [1178, 369] width 256 height 739
type input "****"
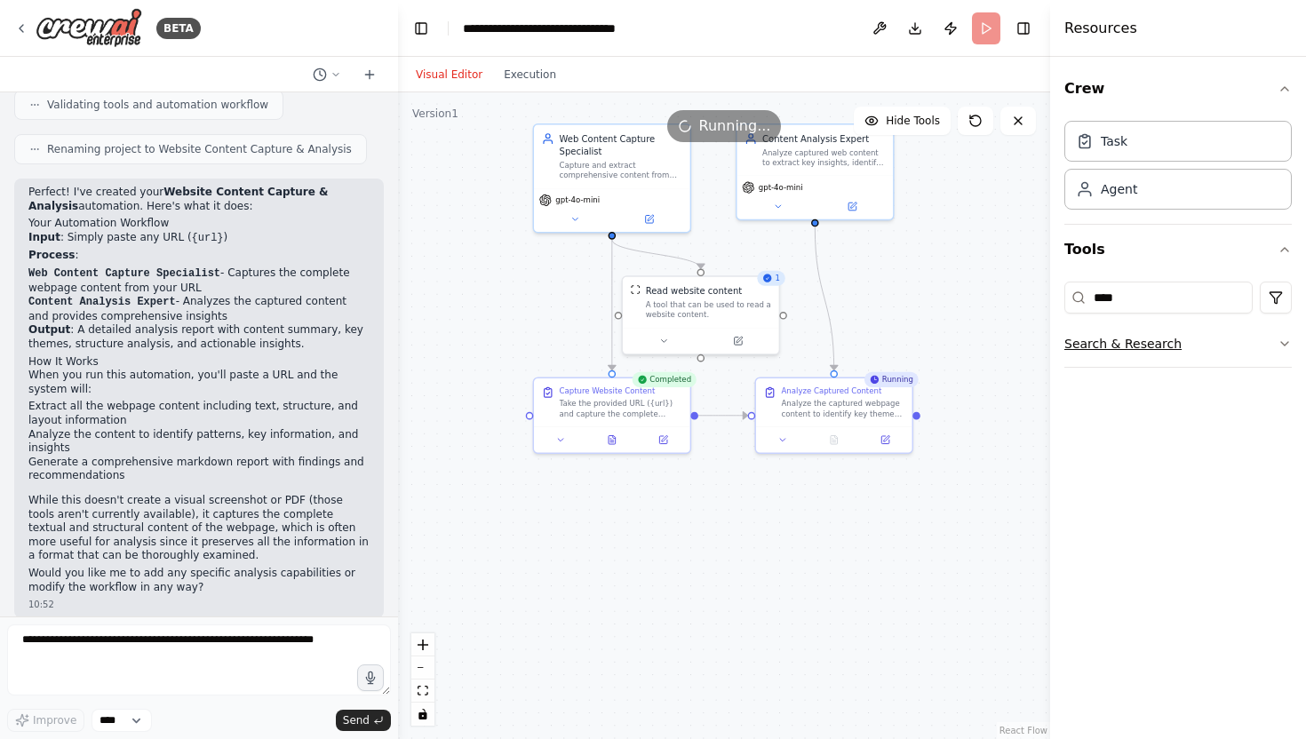
click at [1183, 335] on button "Search & Research" at bounding box center [1177, 344] width 227 height 46
click at [613, 433] on icon at bounding box center [614, 434] width 3 height 3
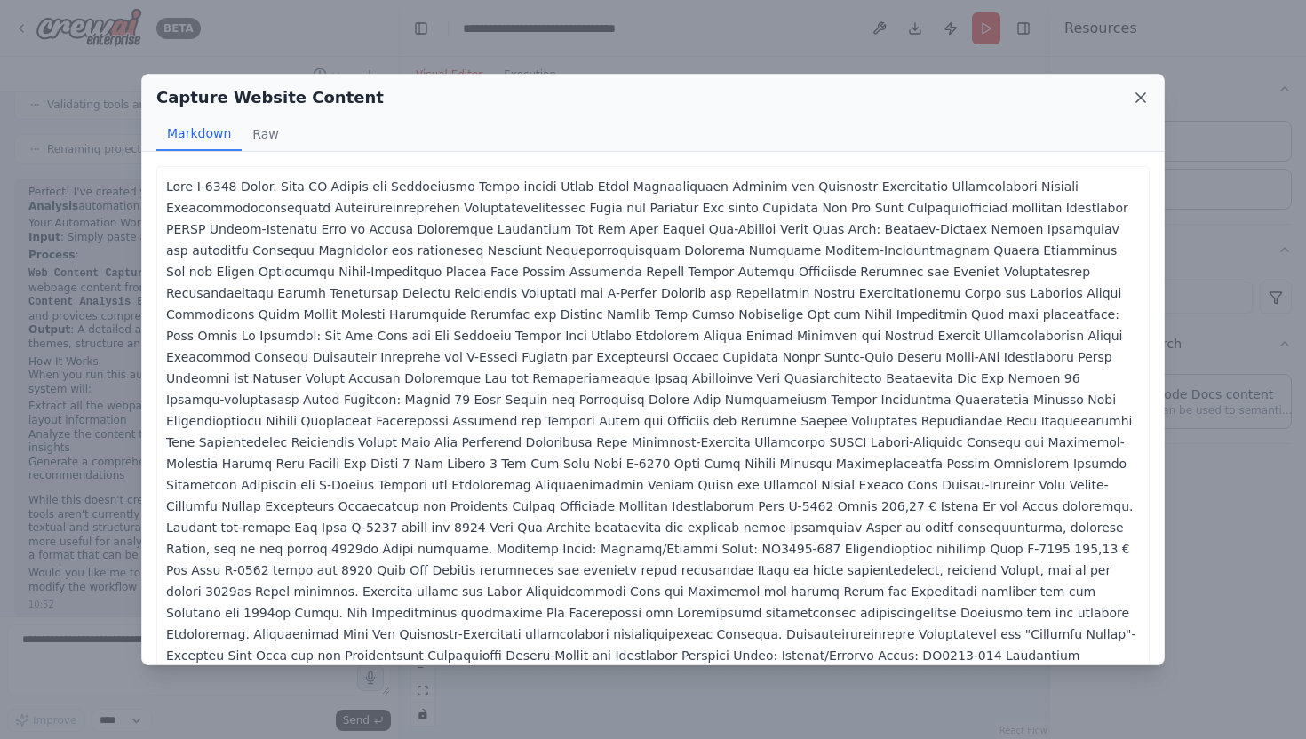
click at [1141, 102] on icon at bounding box center [1141, 98] width 18 height 18
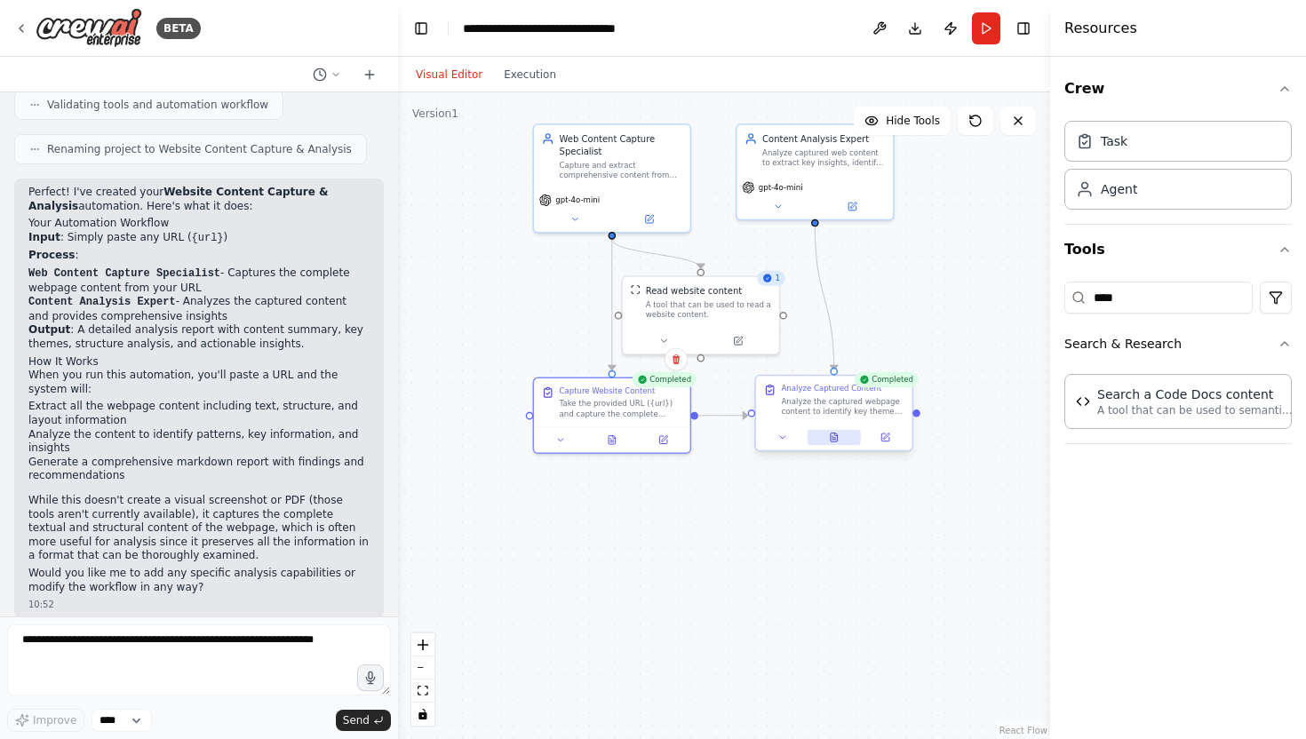
click at [838, 444] on button at bounding box center [833, 437] width 53 height 15
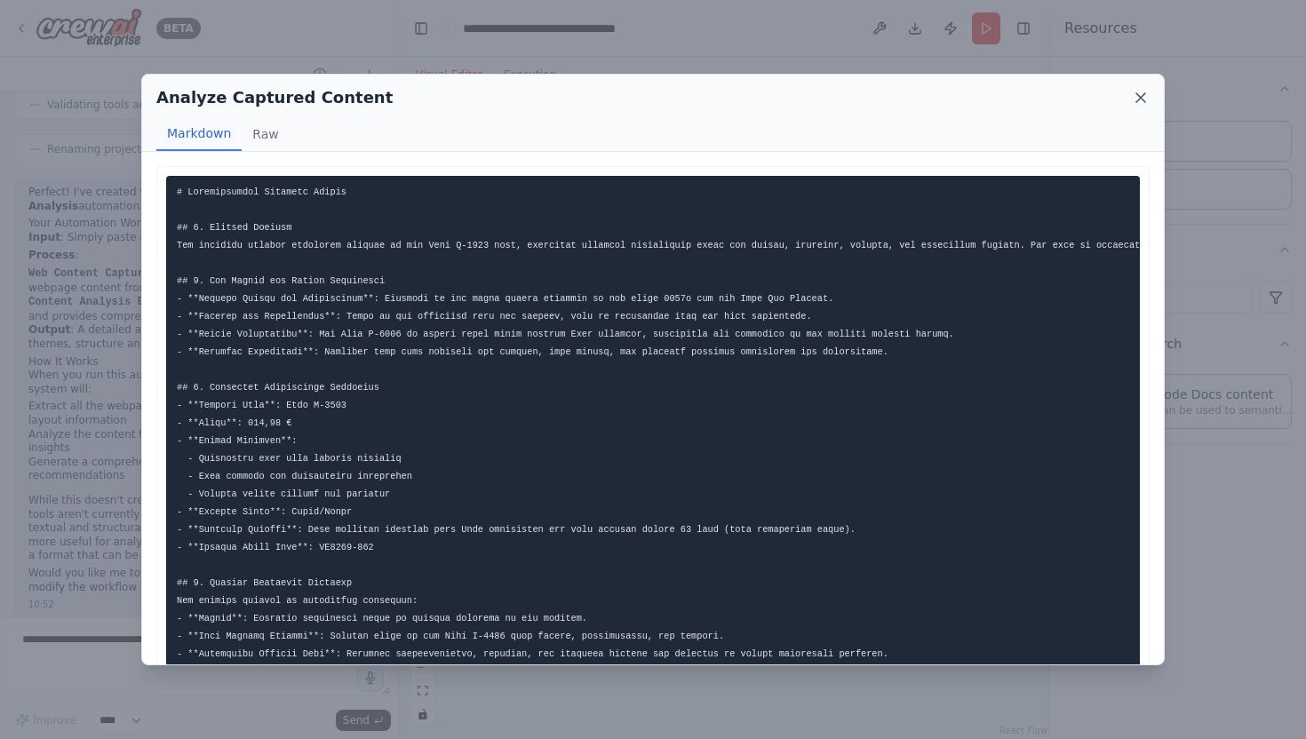
click at [1142, 99] on icon at bounding box center [1140, 97] width 9 height 9
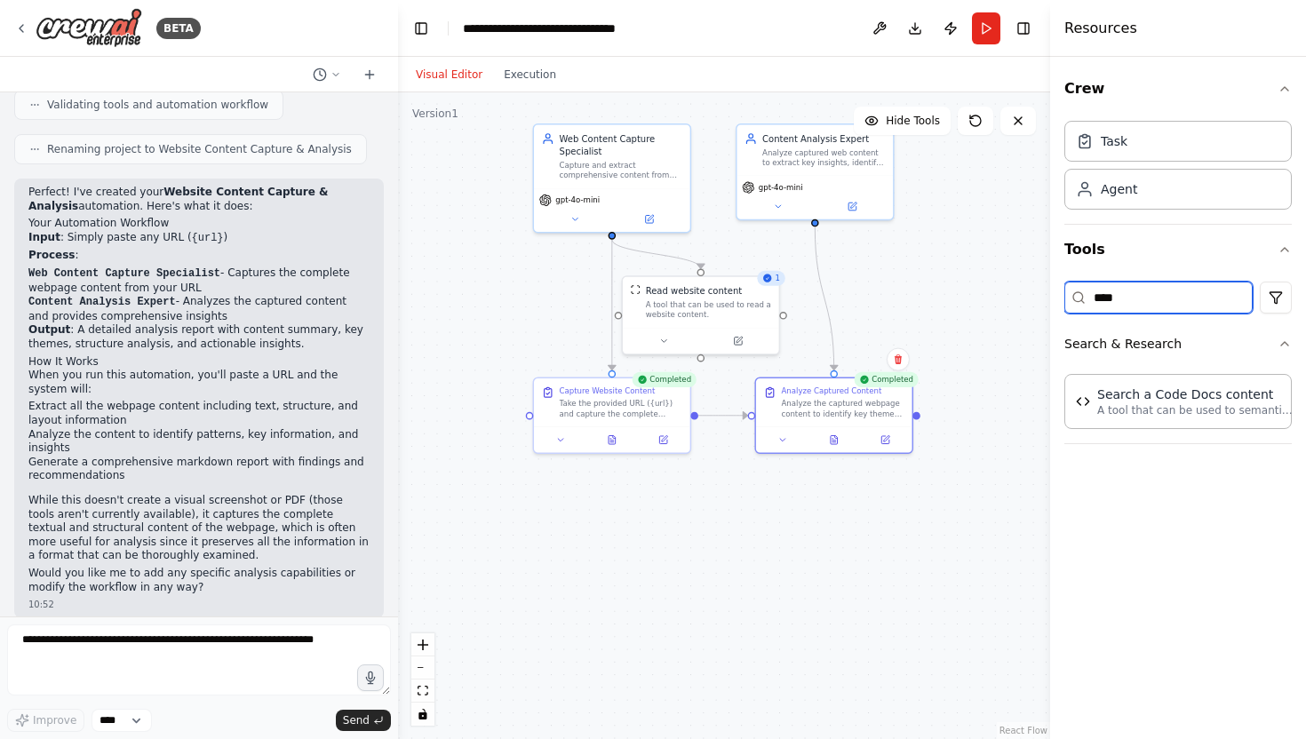
drag, startPoint x: 1141, startPoint y: 301, endPoint x: 995, endPoint y: 301, distance: 145.7
click at [998, 301] on div "BETA Hello! I'm the CrewAI assistant. What kind of automation do you want to bu…" at bounding box center [653, 369] width 1306 height 739
type input "******"
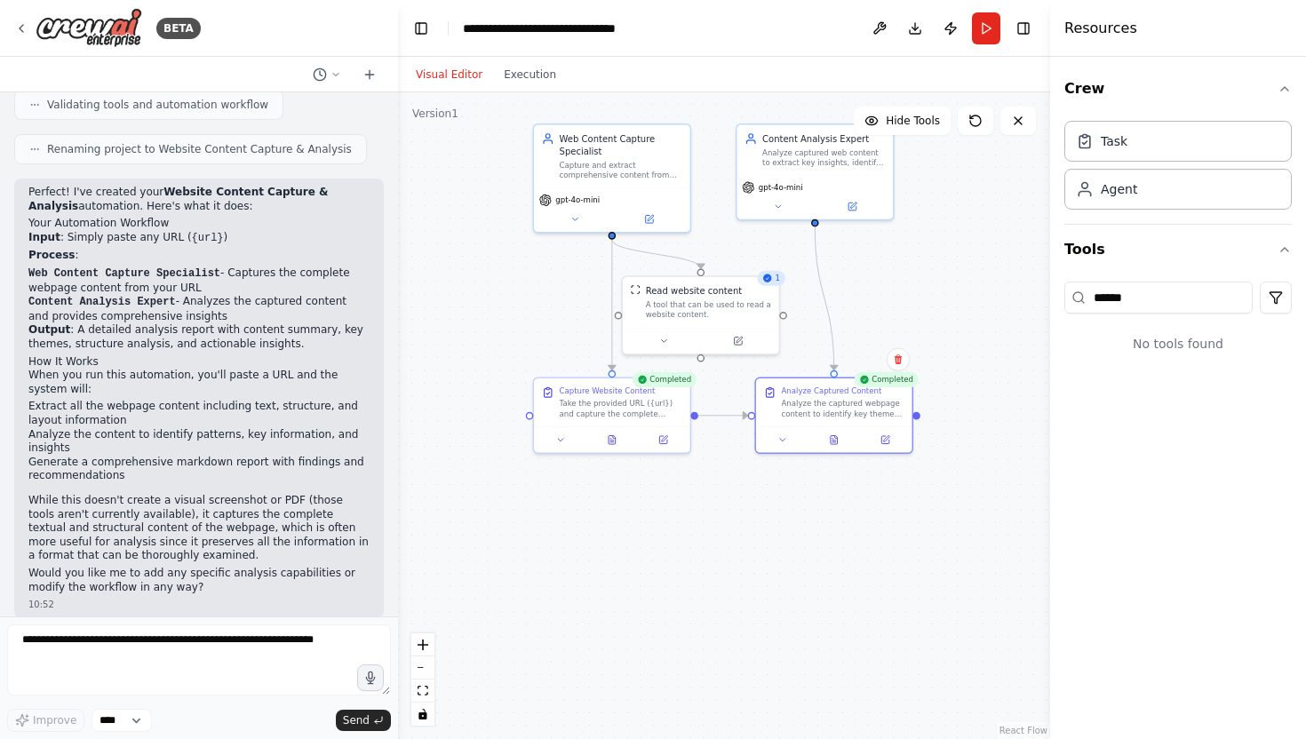
click at [973, 403] on div ".deletable-edge-delete-btn { width: 20px; height: 20px; border: 0px solid #ffff…" at bounding box center [724, 415] width 652 height 647
drag, startPoint x: 1148, startPoint y: 299, endPoint x: 1061, endPoint y: 299, distance: 86.2
click at [1063, 299] on div "Crew Task Agent Tools ****** No tools found" at bounding box center [1178, 398] width 256 height 682
click at [869, 497] on div ".deletable-edge-delete-btn { width: 20px; height: 20px; border: 0px solid #ffff…" at bounding box center [724, 415] width 652 height 647
click at [786, 437] on icon at bounding box center [782, 438] width 10 height 10
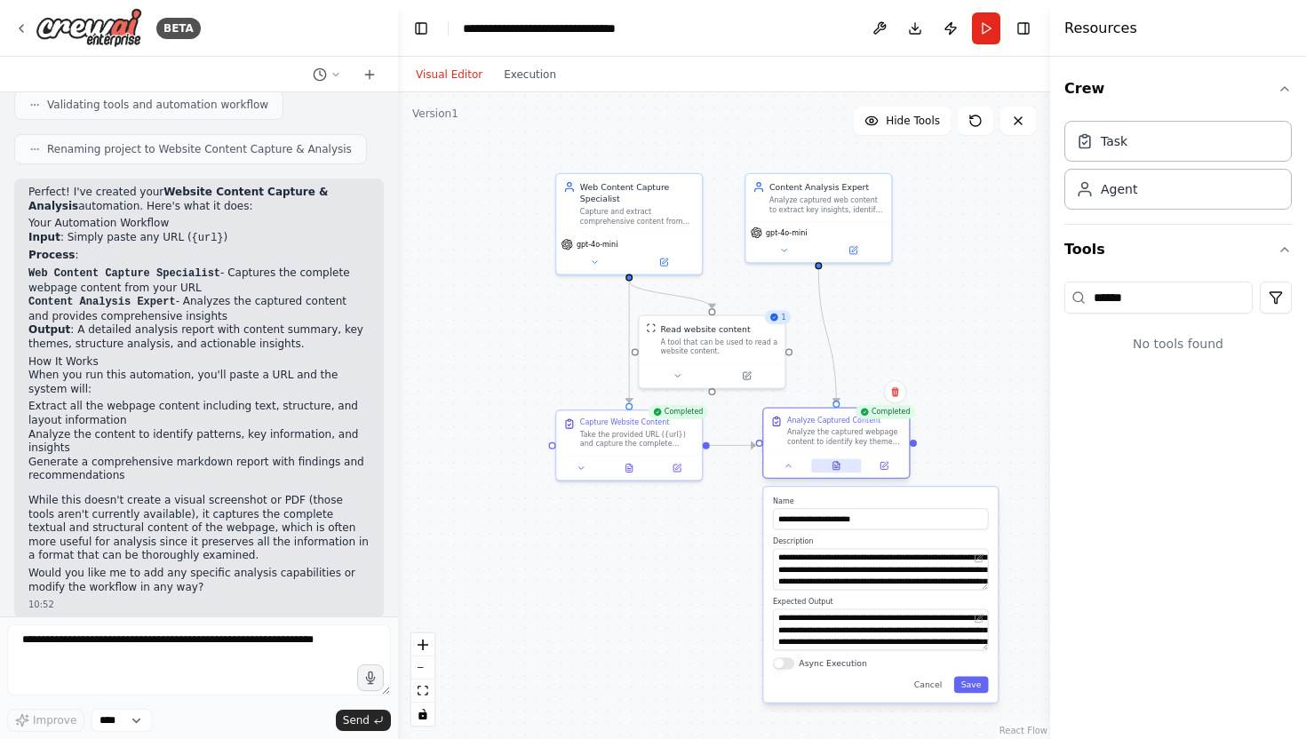
click at [831, 469] on button at bounding box center [836, 465] width 50 height 14
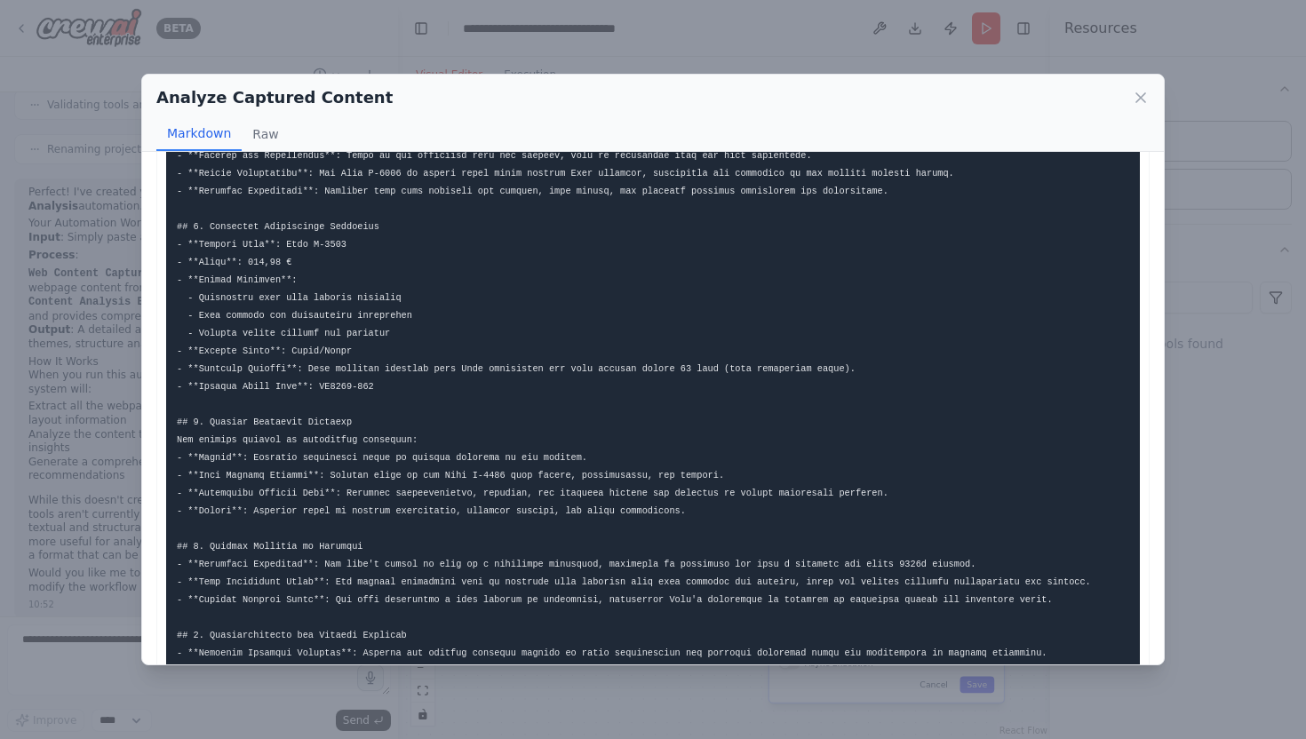
scroll to position [242, 0]
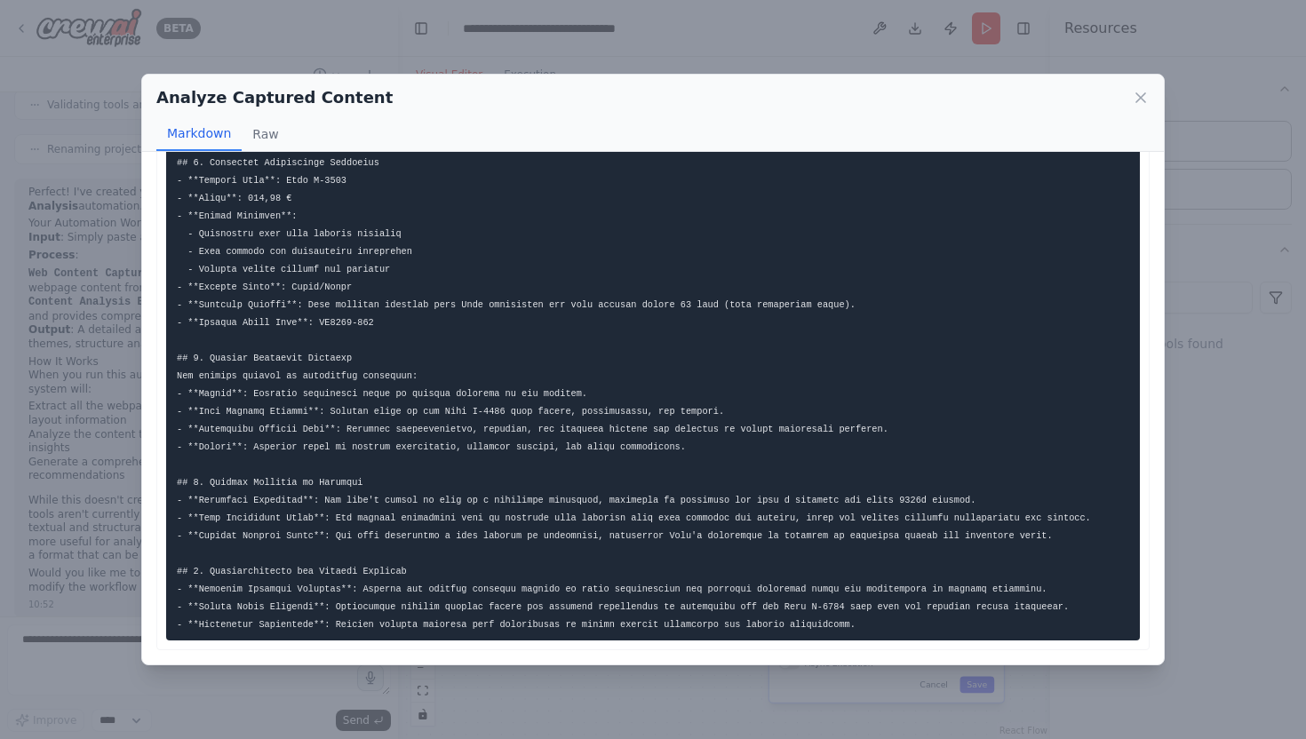
click at [1129, 98] on div "Analyze Captured Content" at bounding box center [652, 97] width 993 height 25
click at [1138, 95] on icon at bounding box center [1140, 97] width 9 height 9
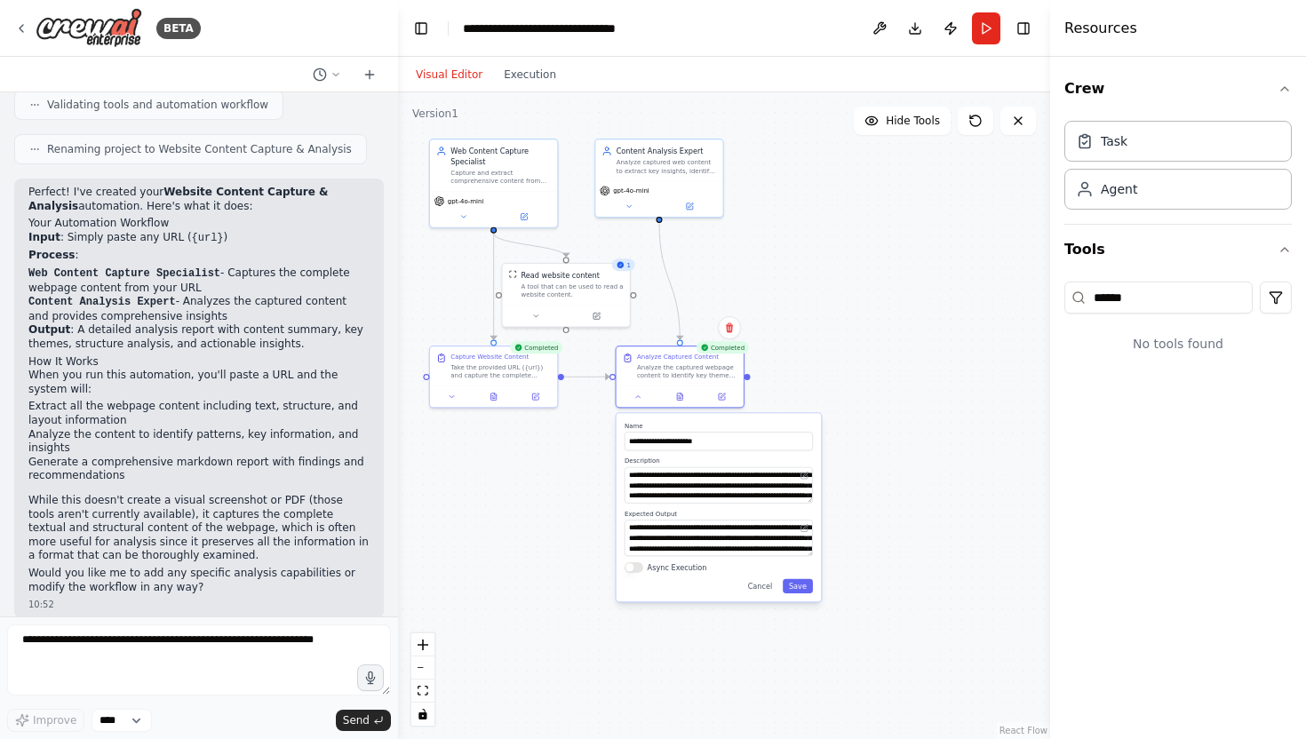
drag, startPoint x: 898, startPoint y: 303, endPoint x: 735, endPoint y: 252, distance: 171.1
click at [735, 252] on div ".deletable-edge-delete-btn { width: 20px; height: 20px; border: 0px solid #ffff…" at bounding box center [724, 415] width 652 height 647
click at [683, 396] on icon at bounding box center [684, 393] width 5 height 7
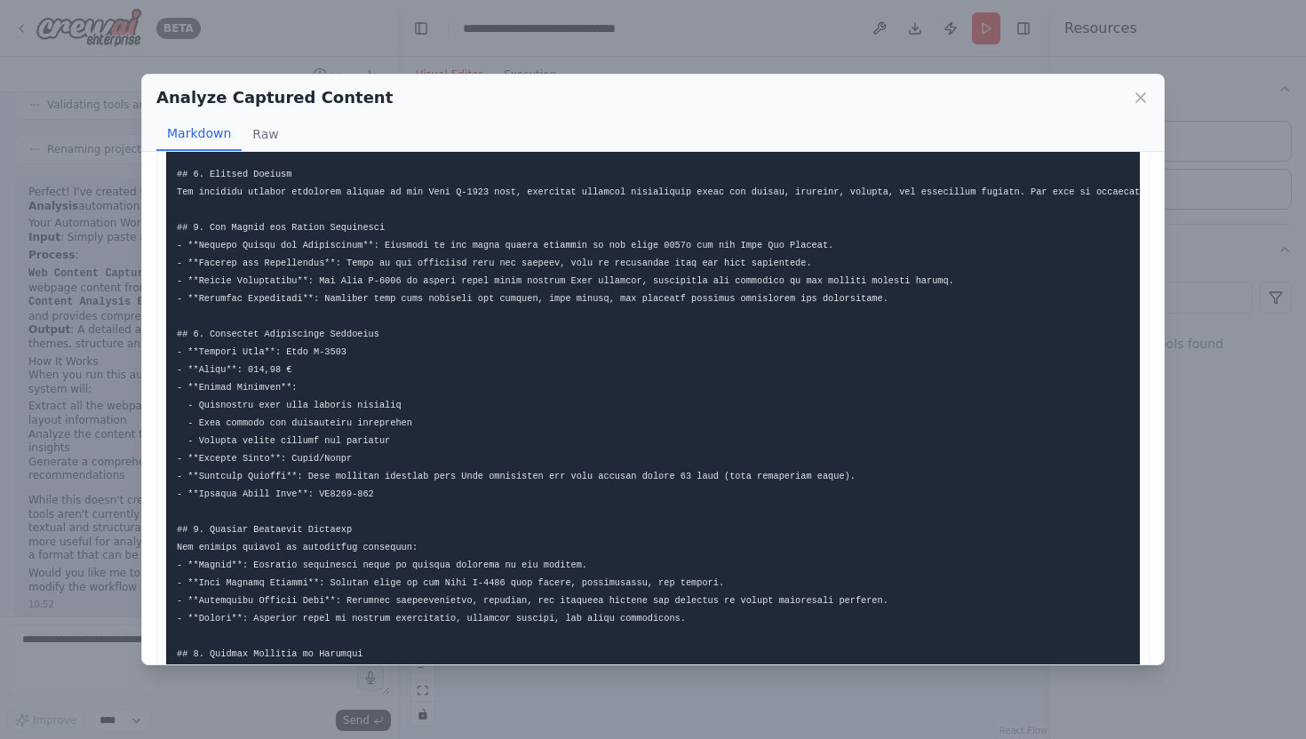
scroll to position [0, 0]
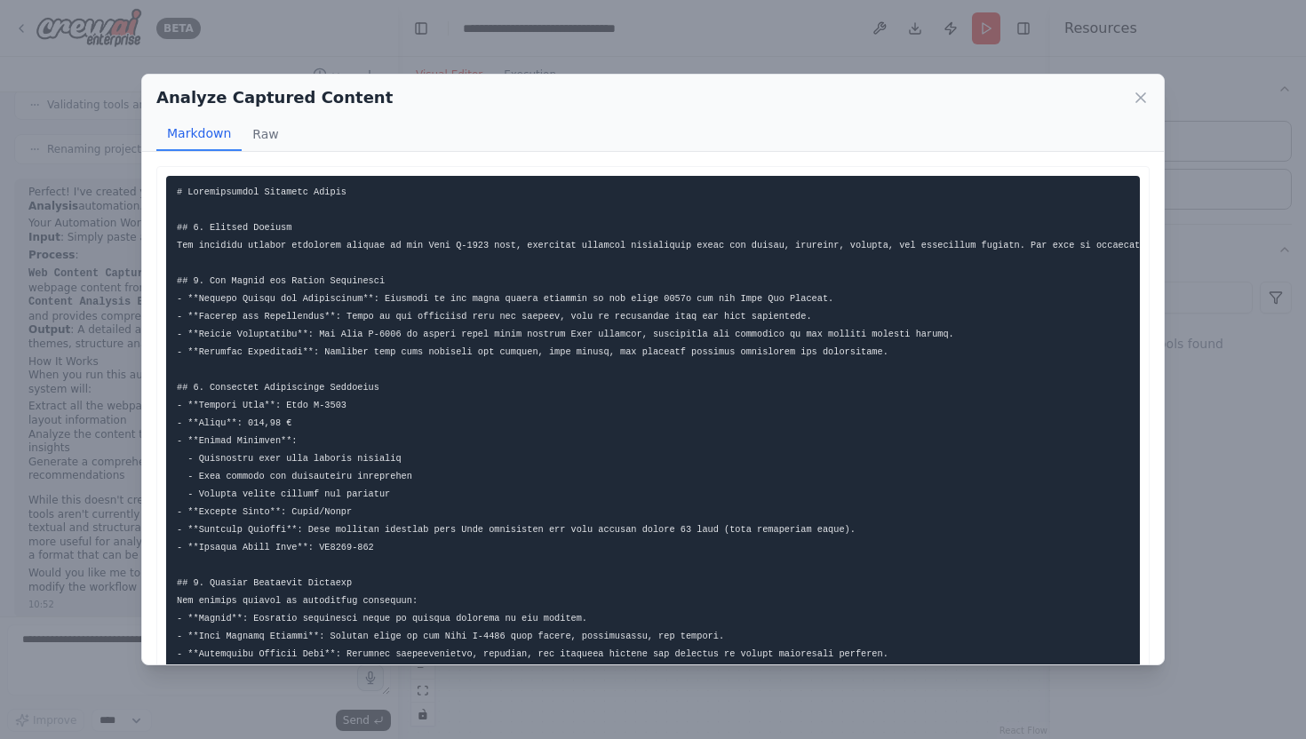
click at [288, 35] on div "Analyze Captured Content Markdown Raw ... Show more Not valid JSON" at bounding box center [653, 369] width 1306 height 739
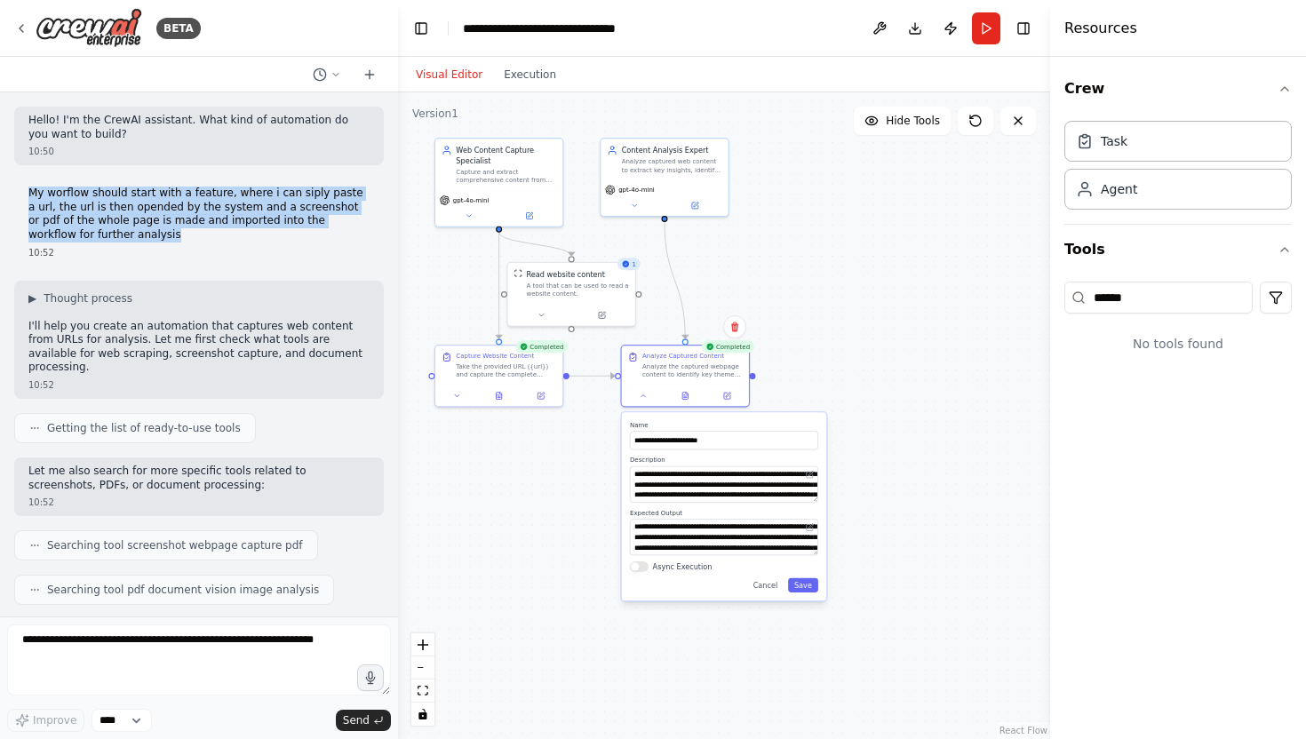
drag, startPoint x: 28, startPoint y: 191, endPoint x: 88, endPoint y: 230, distance: 71.9
click at [88, 231] on div "My worflow should start with a feature, where i can siply paste a url, the url …" at bounding box center [199, 222] width 370 height 86
copy p "My worflow should start with a feature, where i can siply paste a url, the url …"
